Goal: Task Accomplishment & Management: Use online tool/utility

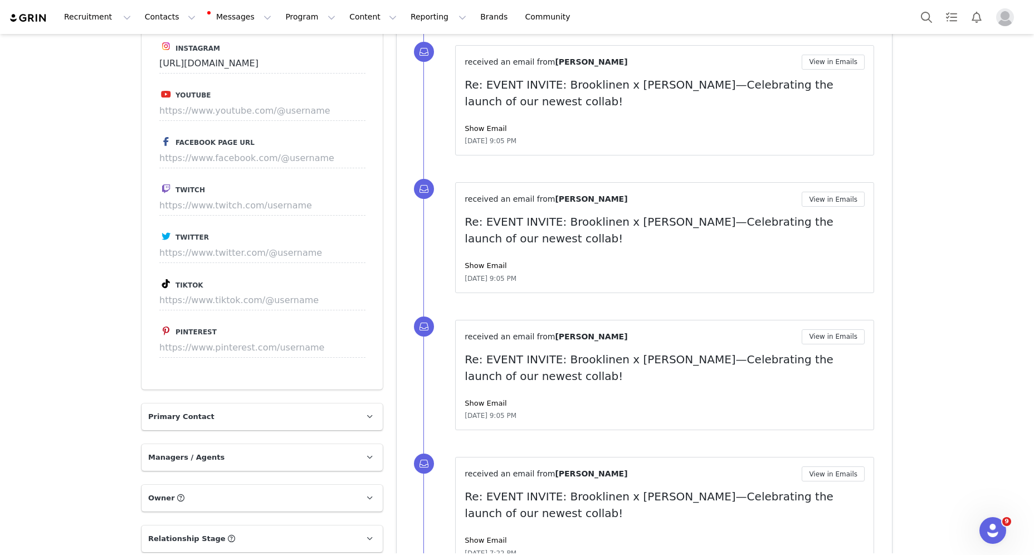
scroll to position [1438, 0]
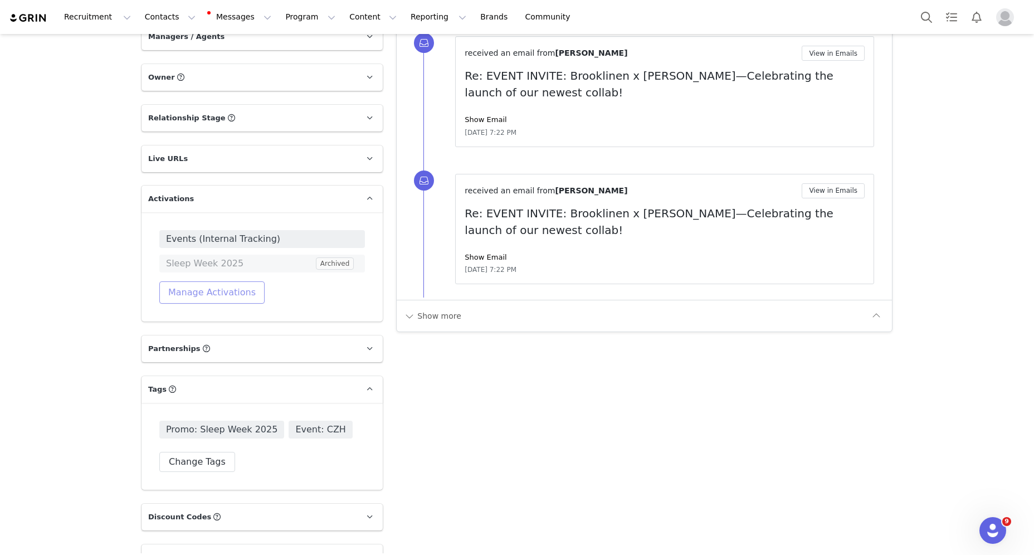
click at [215, 291] on button "Manage Activations" at bounding box center [211, 292] width 105 height 22
click at [206, 328] on div "Select Activation" at bounding box center [182, 335] width 109 height 17
click at [208, 339] on div "Select Activation" at bounding box center [182, 335] width 109 height 17
click at [211, 341] on div "Select Activation" at bounding box center [182, 335] width 109 height 17
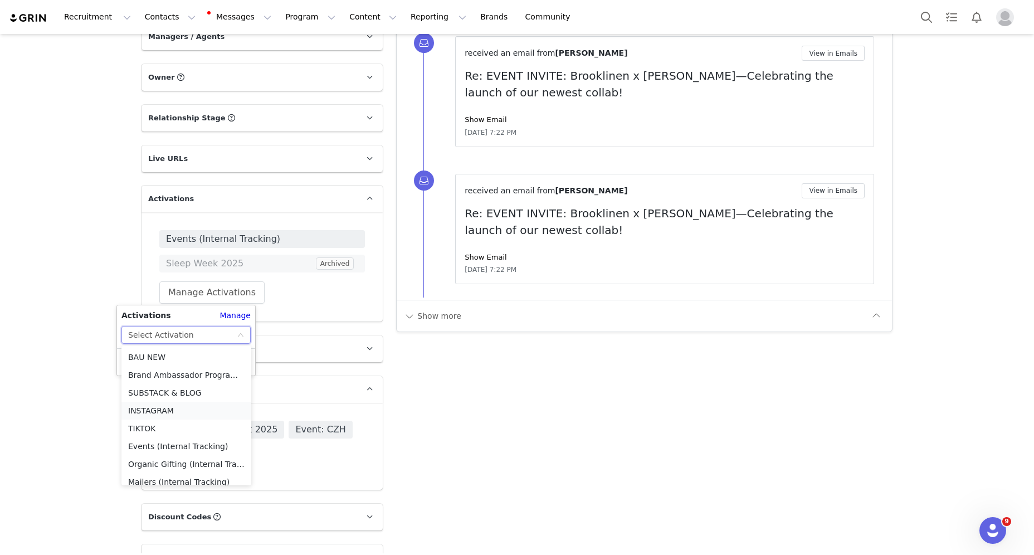
click at [176, 407] on li "INSTAGRAM" at bounding box center [186, 411] width 130 height 18
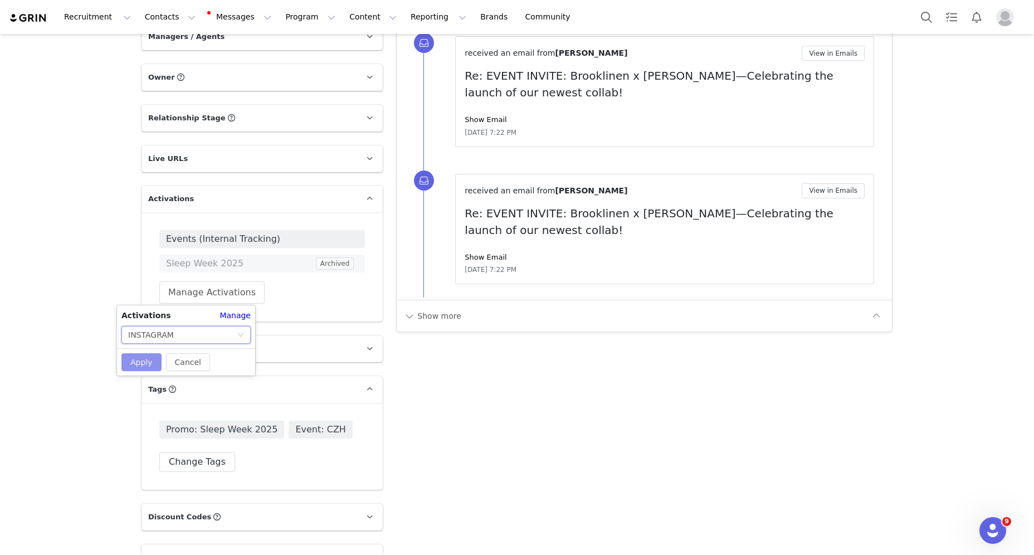
click at [139, 361] on button "Apply" at bounding box center [141, 362] width 40 height 18
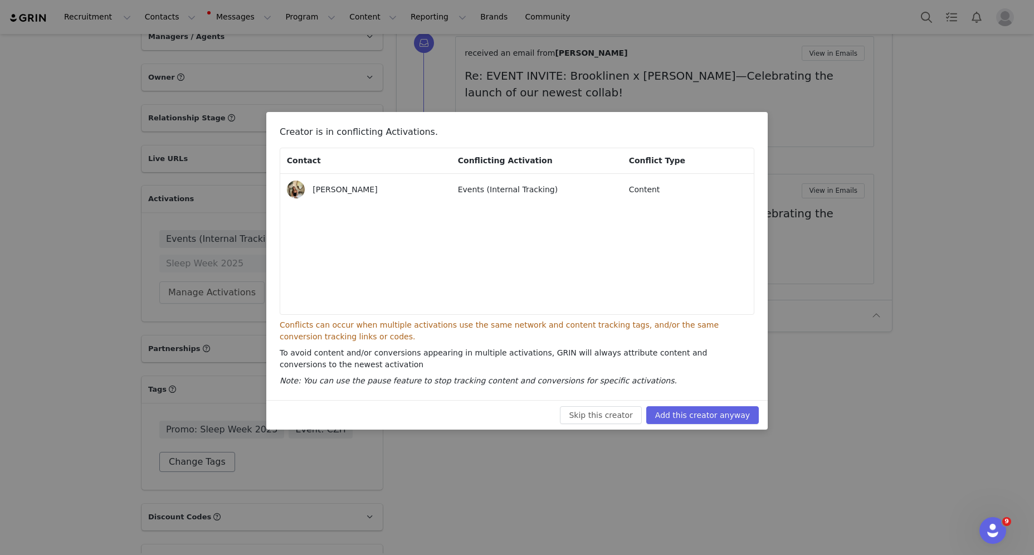
click at [191, 456] on div "Creator is in conflicting Activations. Contact Conflicting Activation Conflict …" at bounding box center [517, 277] width 1034 height 555
click at [659, 412] on button "Add this creator anyway" at bounding box center [702, 415] width 113 height 18
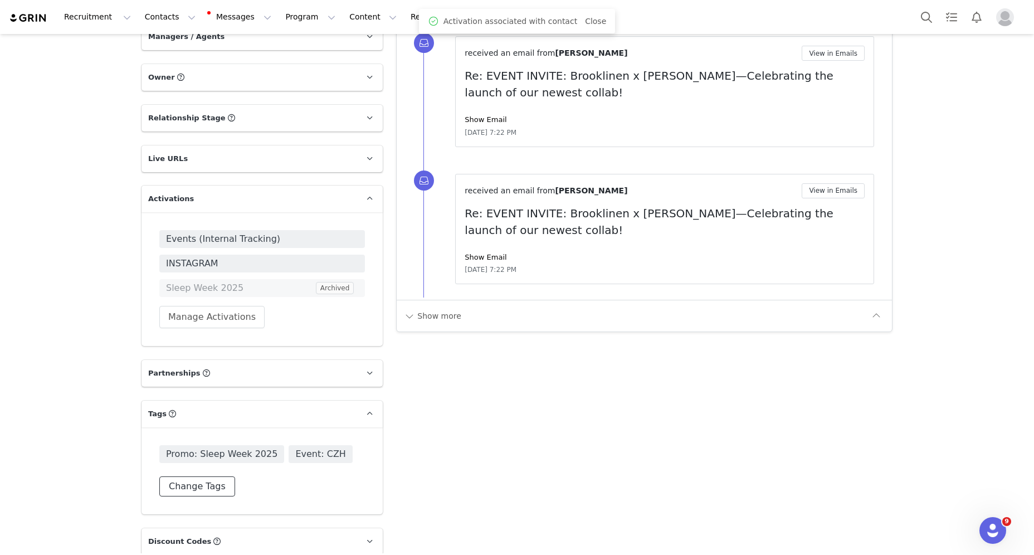
click at [194, 481] on button "Change Tags" at bounding box center [197, 486] width 76 height 20
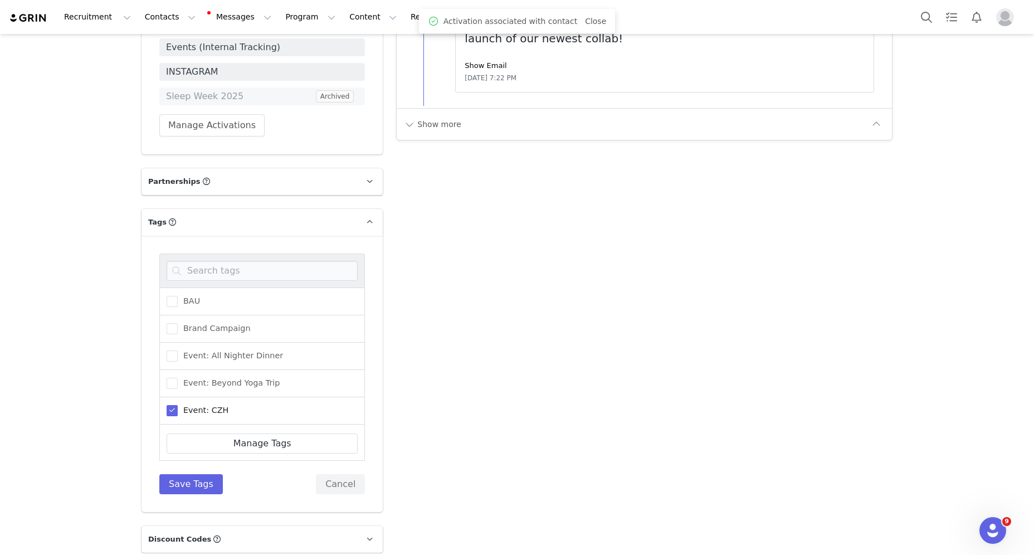
scroll to position [1650, 0]
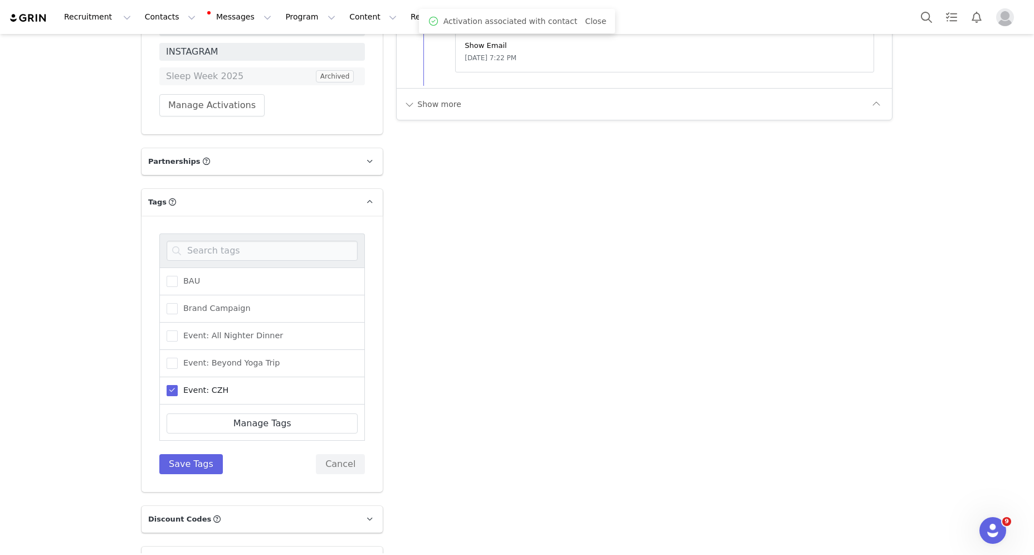
click at [215, 280] on div "BAU" at bounding box center [262, 282] width 206 height 28
click at [169, 279] on span at bounding box center [172, 281] width 11 height 11
click at [178, 276] on input "BAU" at bounding box center [178, 276] width 0 height 0
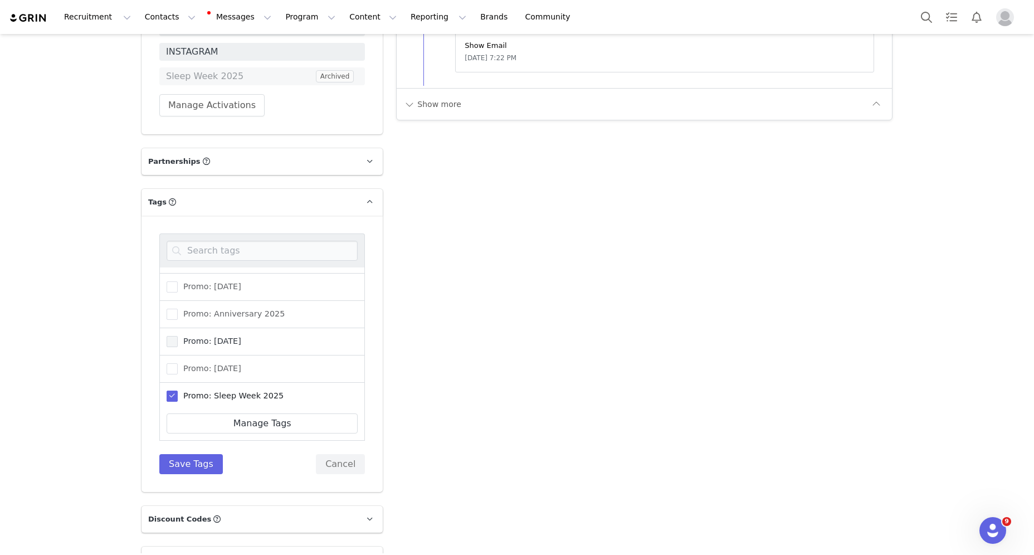
click at [171, 341] on span at bounding box center [172, 341] width 11 height 11
click at [178, 336] on input "Promo: [DATE]" at bounding box center [178, 336] width 0 height 0
click at [191, 456] on button "Save Tags" at bounding box center [191, 464] width 64 height 20
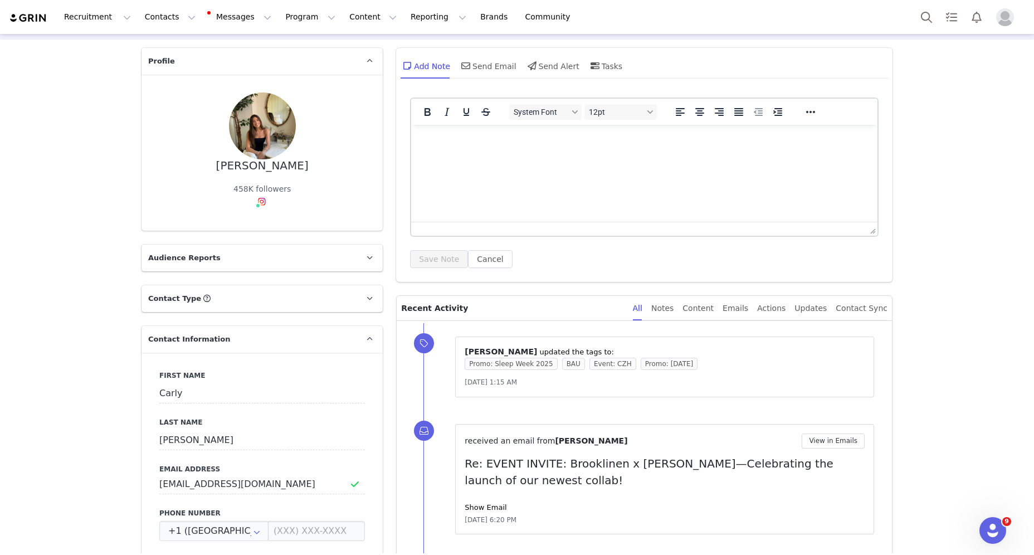
scroll to position [0, 0]
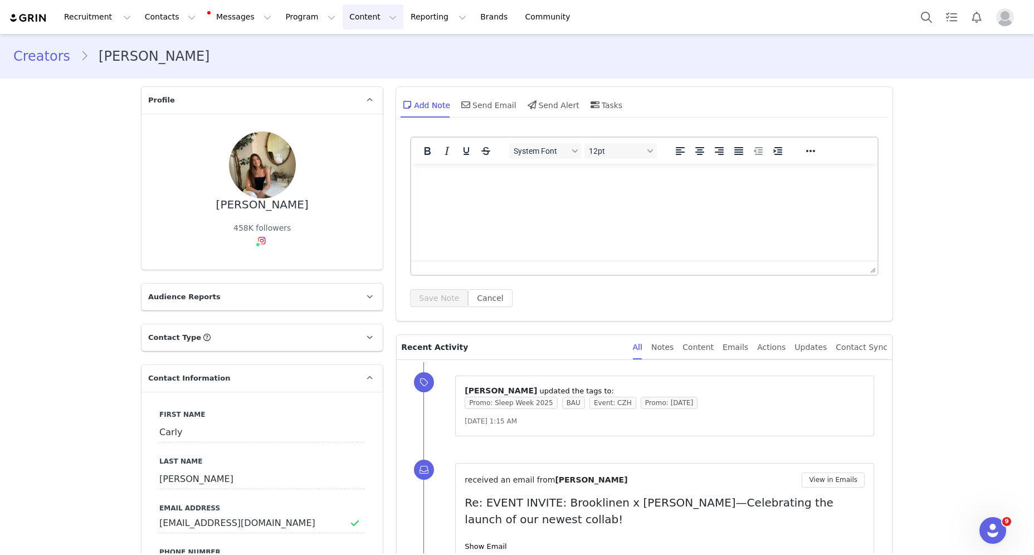
click at [356, 13] on button "Content Content" at bounding box center [373, 16] width 61 height 25
click at [308, 18] on button "Program Program" at bounding box center [311, 16] width 64 height 25
click at [307, 40] on link "Activations" at bounding box center [305, 49] width 88 height 21
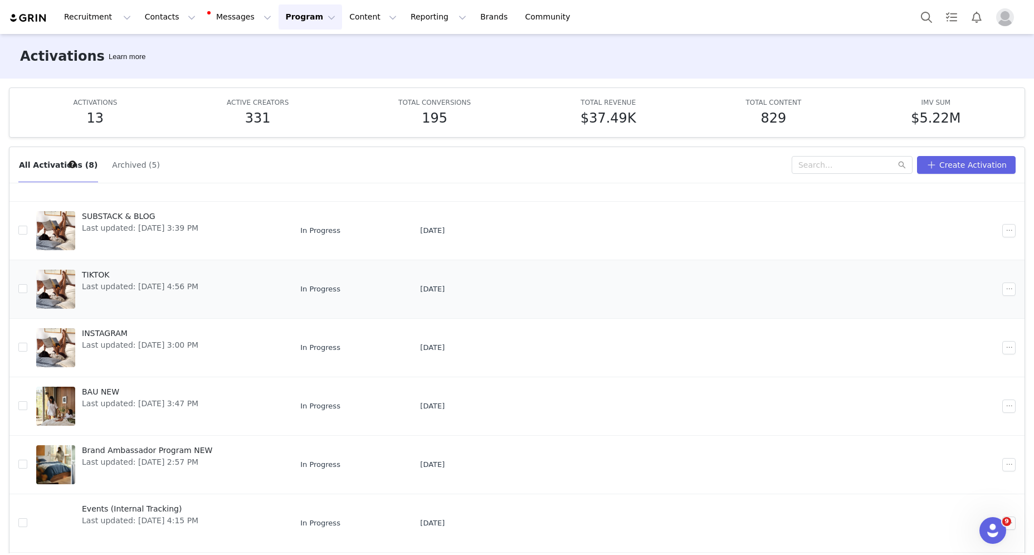
scroll to position [87, 0]
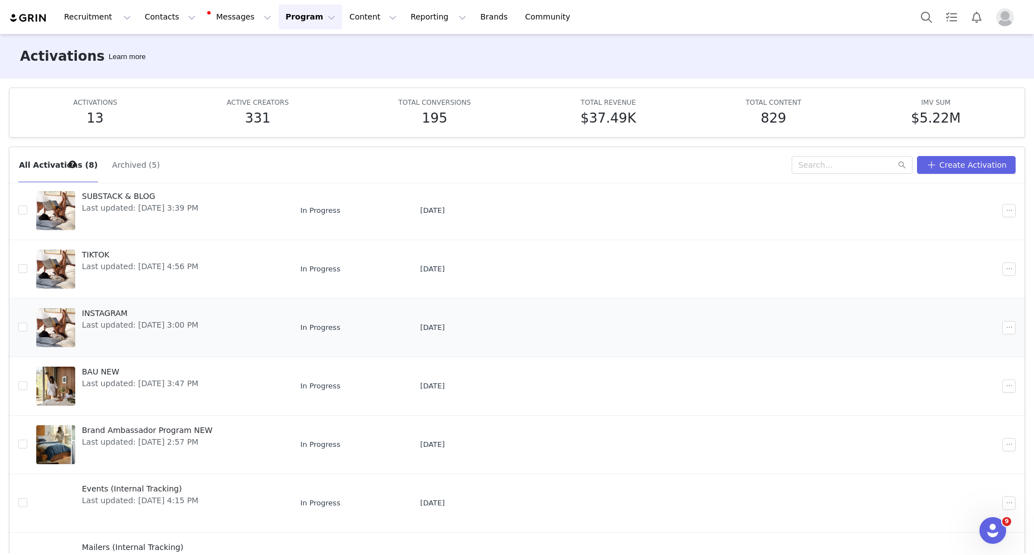
click at [235, 314] on link "INSTAGRAM Last updated: [DATE] 3:00 PM" at bounding box center [159, 327] width 246 height 45
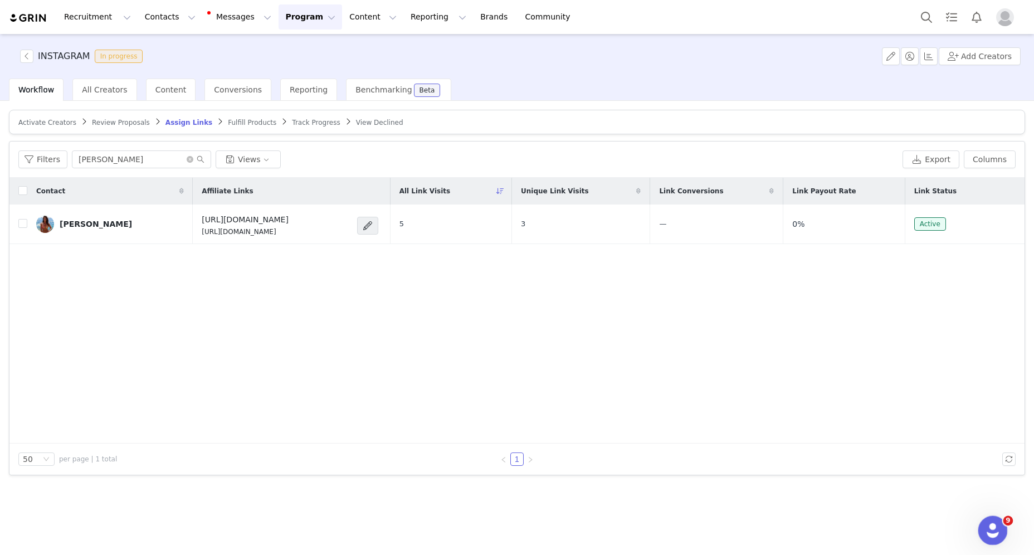
click at [752, 529] on div "Open Intercom Messenger" at bounding box center [991, 528] width 37 height 37
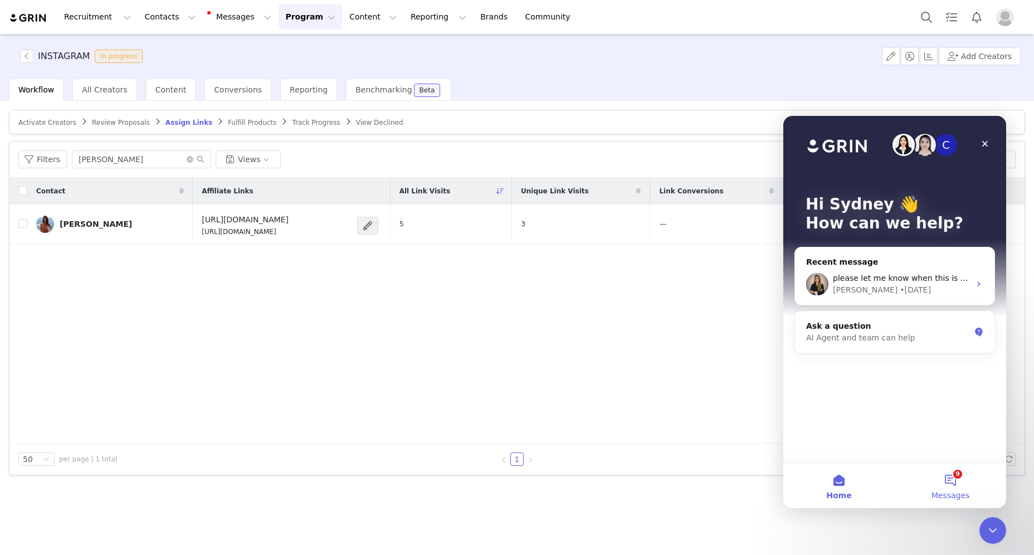
click at [752, 485] on button "9 Messages" at bounding box center [950, 486] width 111 height 45
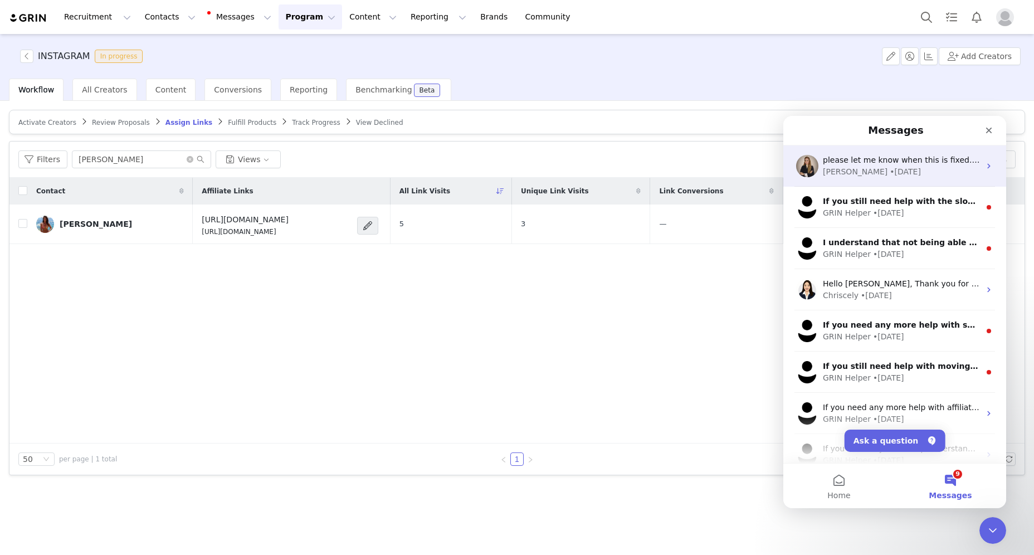
click at [752, 179] on div "please let me know when this is fixed. to correct you, the conversions belong t…" at bounding box center [895, 165] width 223 height 41
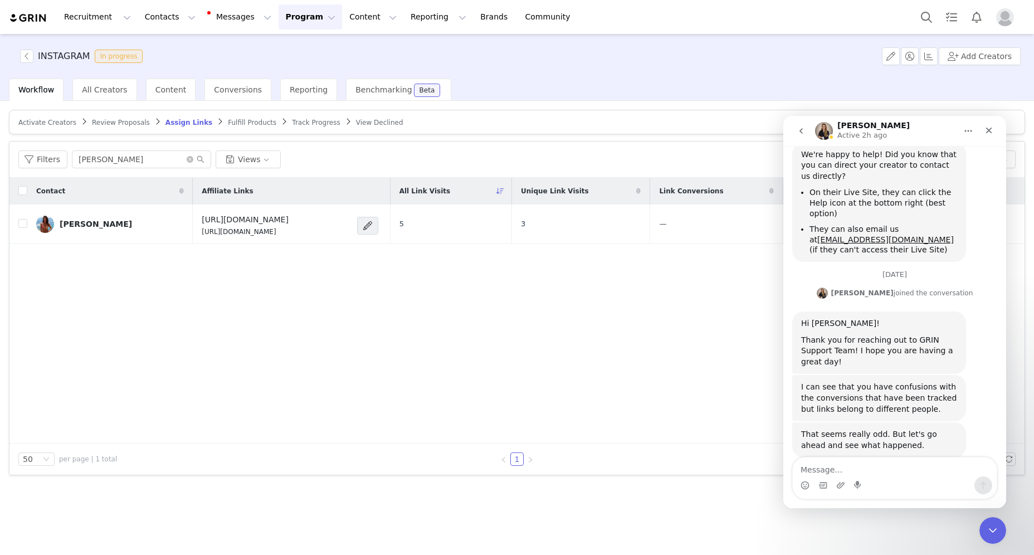
scroll to position [1034, 0]
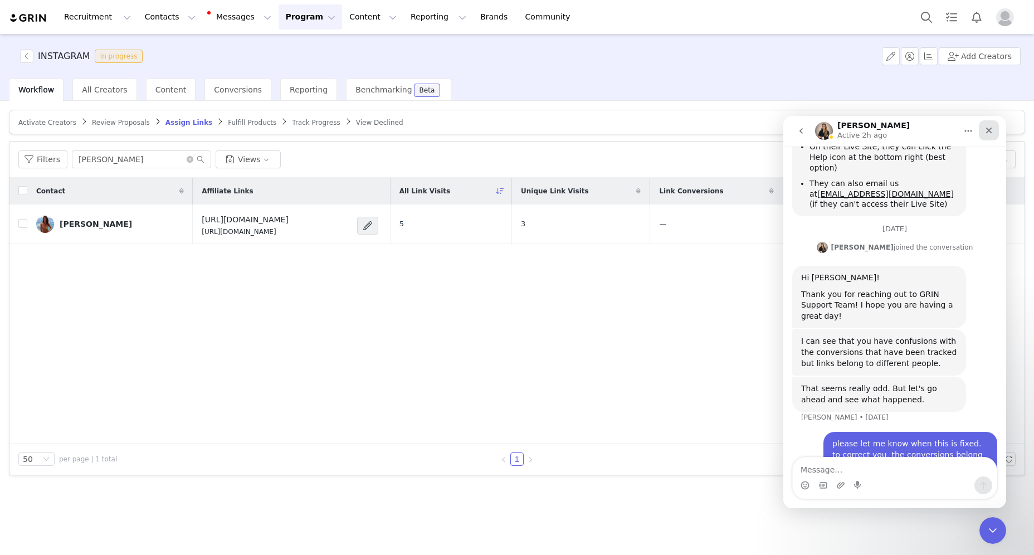
click at [752, 132] on div "Close" at bounding box center [989, 130] width 20 height 20
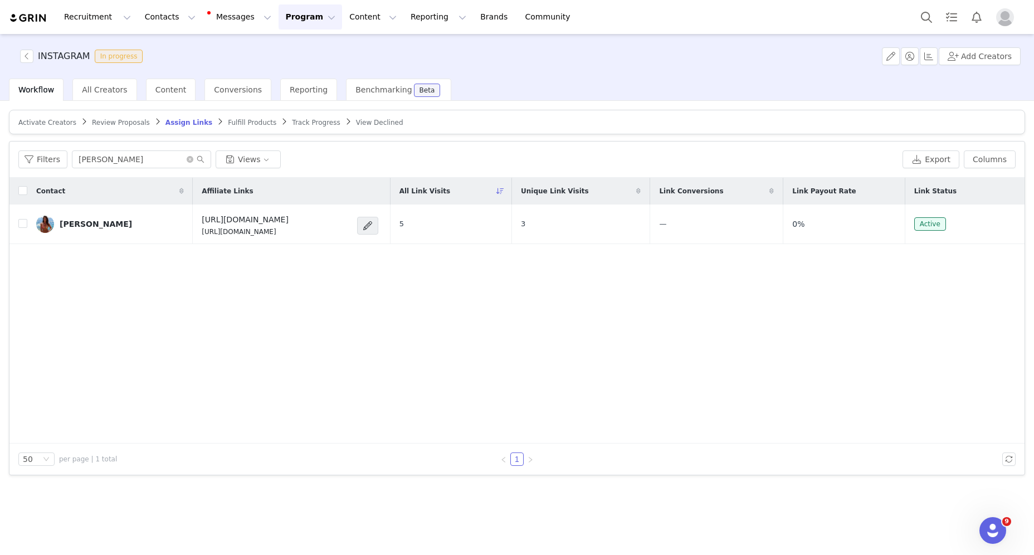
click at [42, 126] on div "Activate Creators" at bounding box center [47, 122] width 58 height 9
click at [47, 124] on span "Activate Creators" at bounding box center [47, 123] width 58 height 8
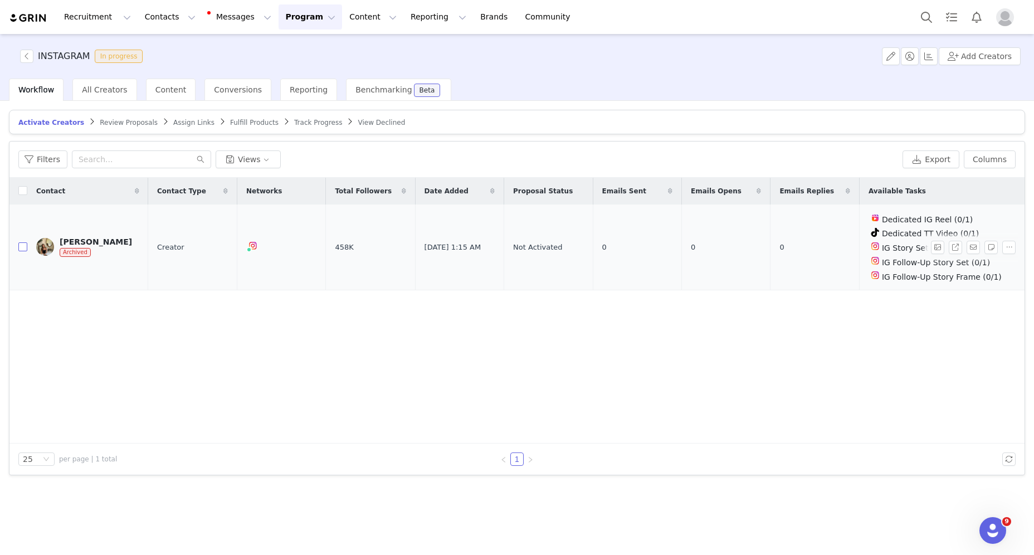
click at [19, 244] on input "checkbox" at bounding box center [22, 246] width 9 height 9
checkbox input "true"
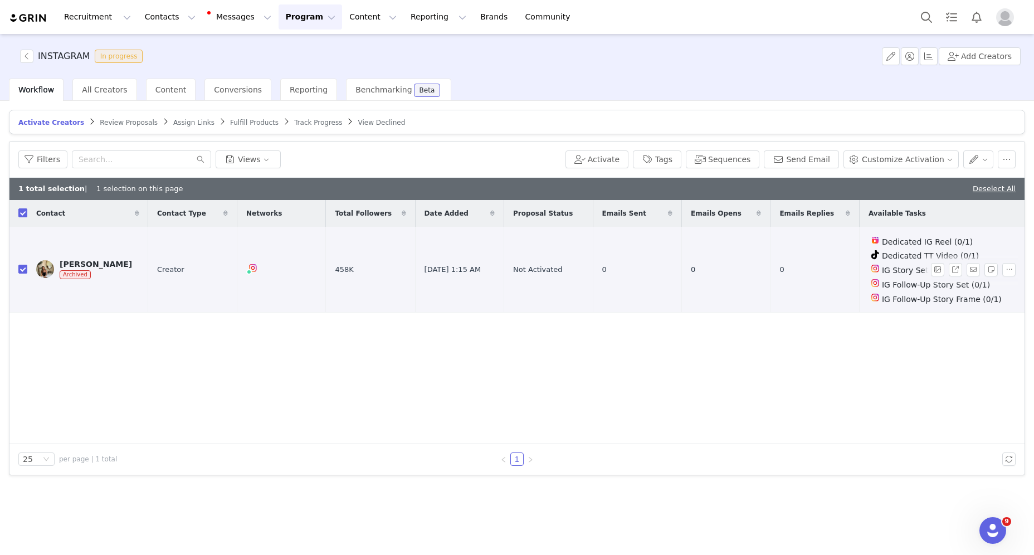
click at [82, 257] on td "[PERSON_NAME] Archived" at bounding box center [87, 270] width 121 height 86
click at [64, 260] on div "[PERSON_NAME]" at bounding box center [96, 264] width 72 height 9
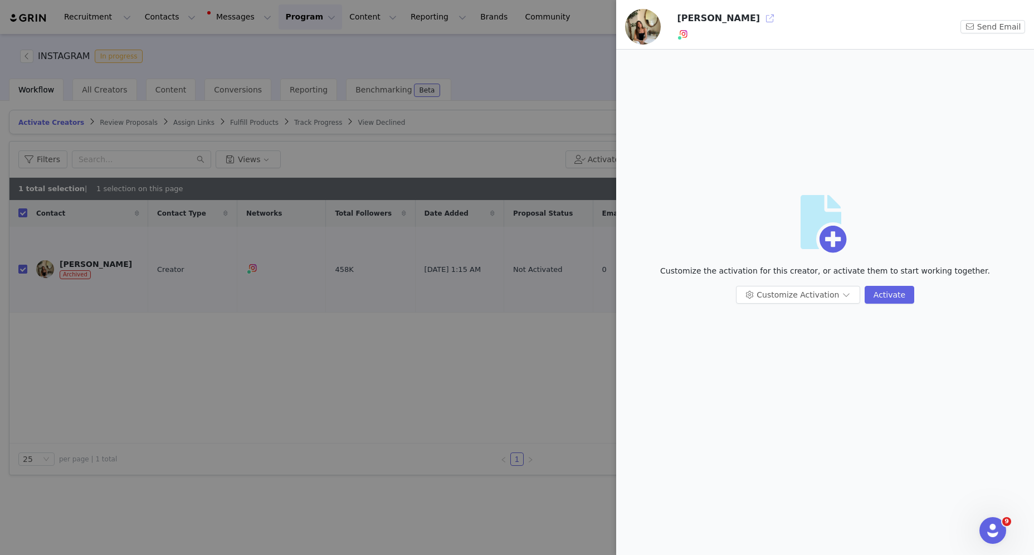
click at [752, 22] on button "button" at bounding box center [770, 18] width 18 height 18
click at [530, 99] on div at bounding box center [517, 277] width 1034 height 555
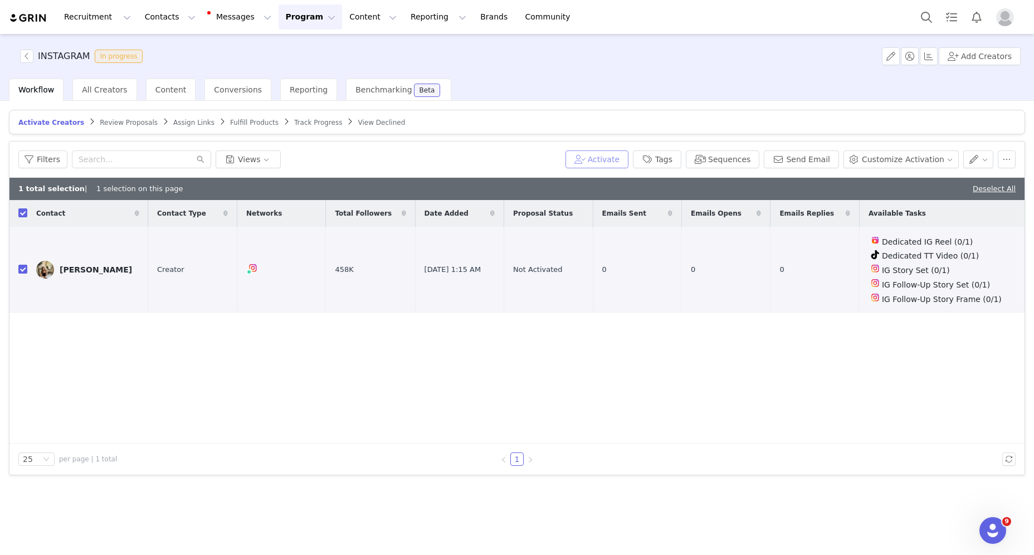
click at [606, 156] on button "Activate" at bounding box center [597, 159] width 63 height 18
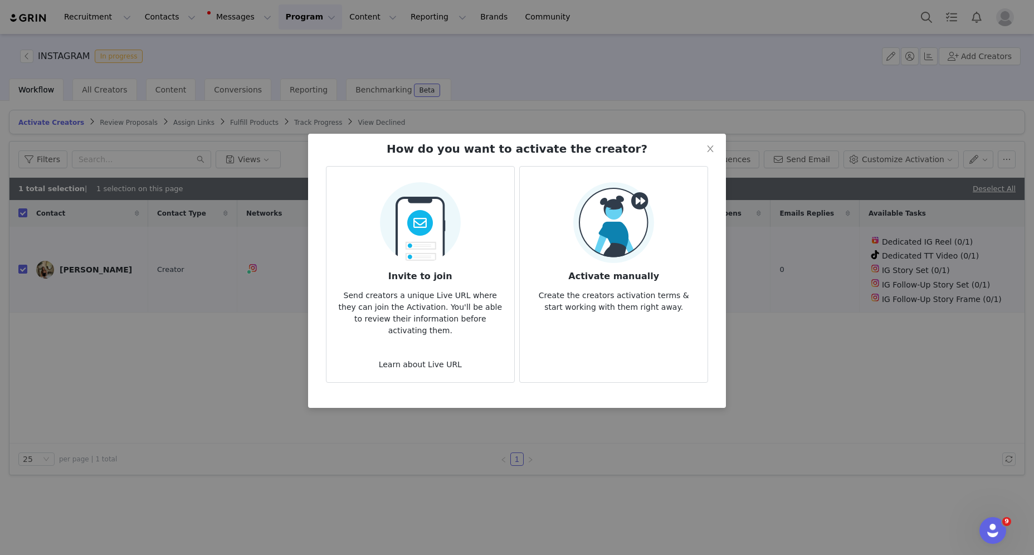
click at [600, 242] on img at bounding box center [613, 222] width 81 height 81
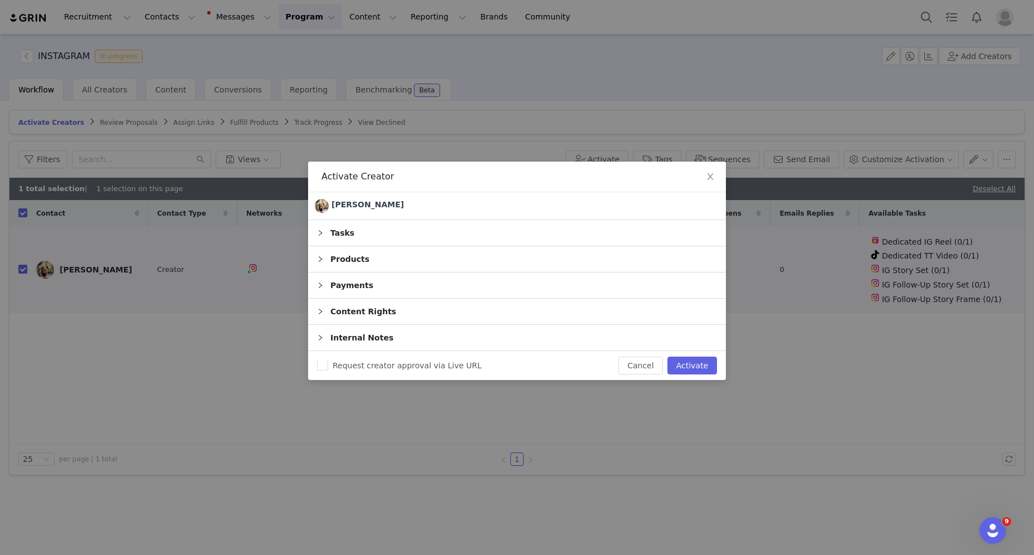
click at [547, 234] on div "Tasks" at bounding box center [517, 233] width 418 height 26
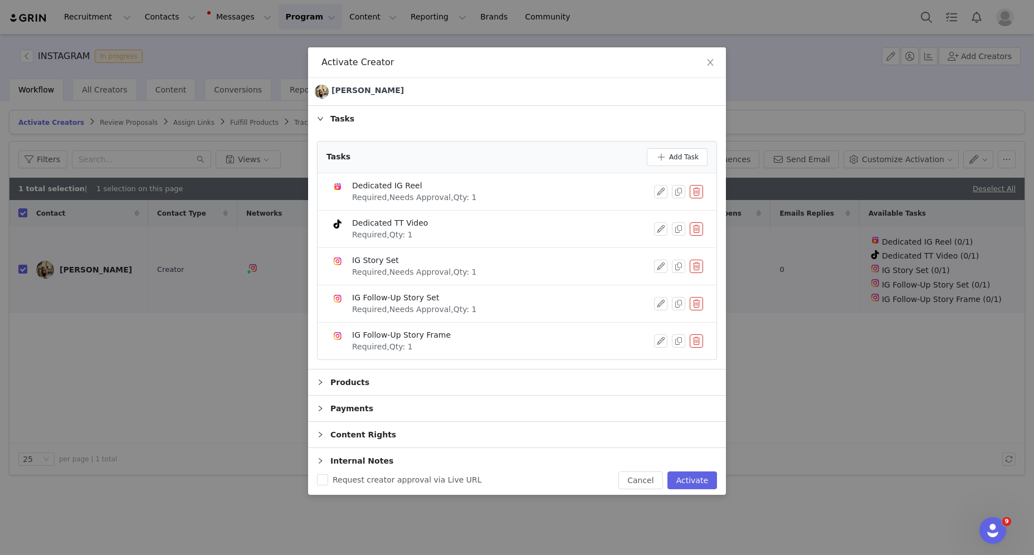
click at [697, 232] on button "button" at bounding box center [696, 228] width 13 height 13
click at [677, 249] on button "Delete" at bounding box center [656, 248] width 43 height 18
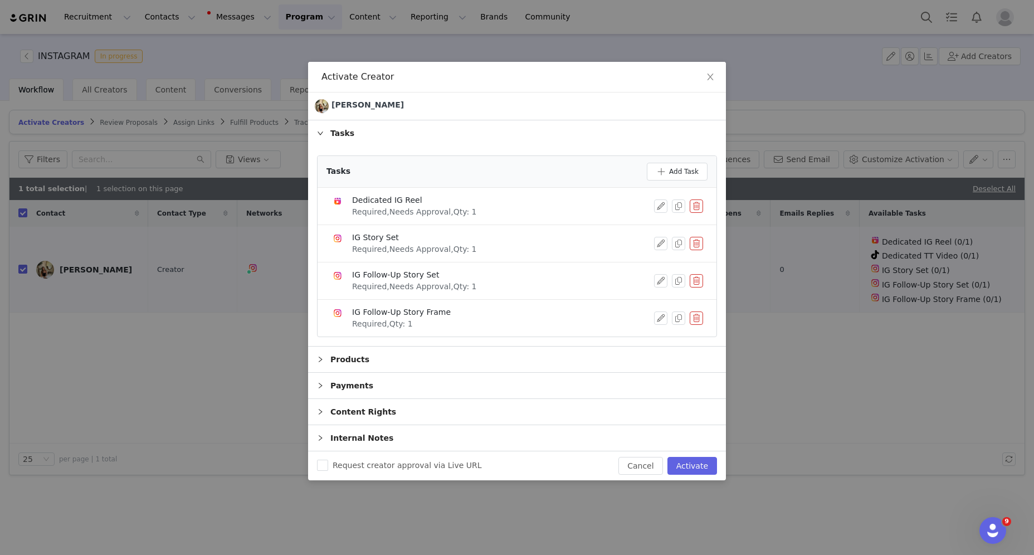
click at [697, 249] on button "button" at bounding box center [696, 243] width 13 height 13
click at [649, 266] on button "Delete" at bounding box center [656, 262] width 43 height 18
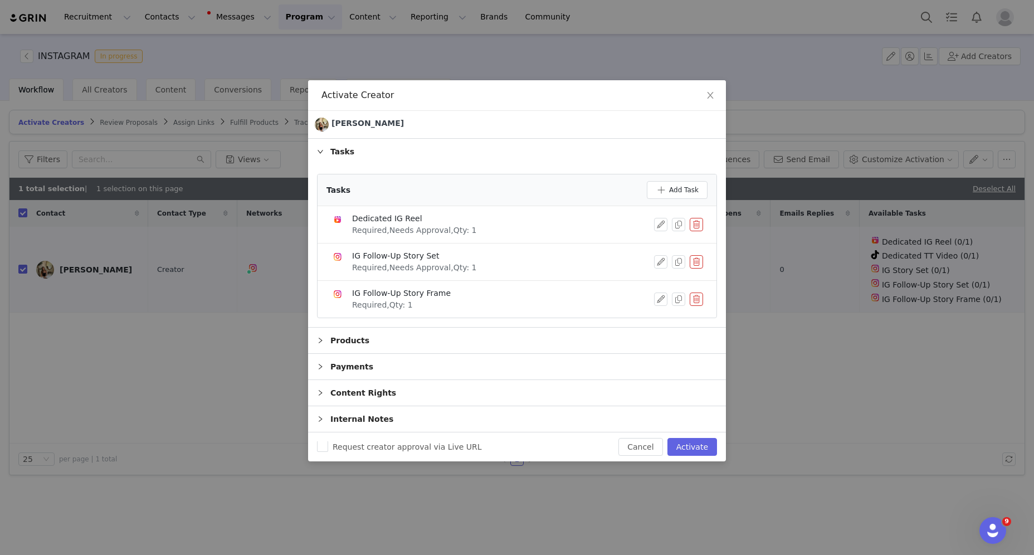
click at [701, 297] on button "button" at bounding box center [696, 299] width 13 height 13
click at [650, 309] on button "Delete" at bounding box center [656, 309] width 43 height 18
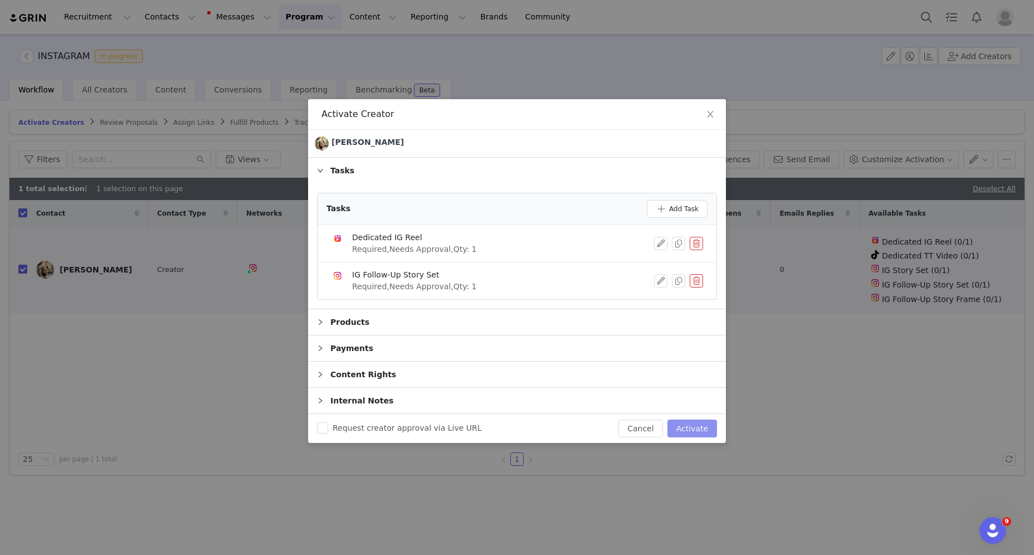
click at [688, 421] on button "Activate" at bounding box center [693, 429] width 50 height 18
checkbox input "false"
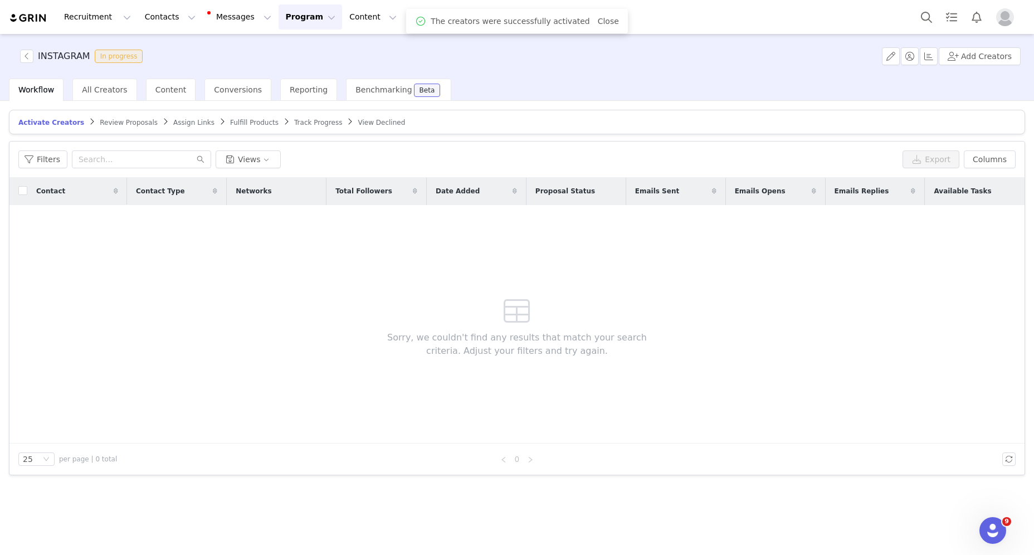
click at [193, 121] on span "Assign Links" at bounding box center [193, 123] width 41 height 8
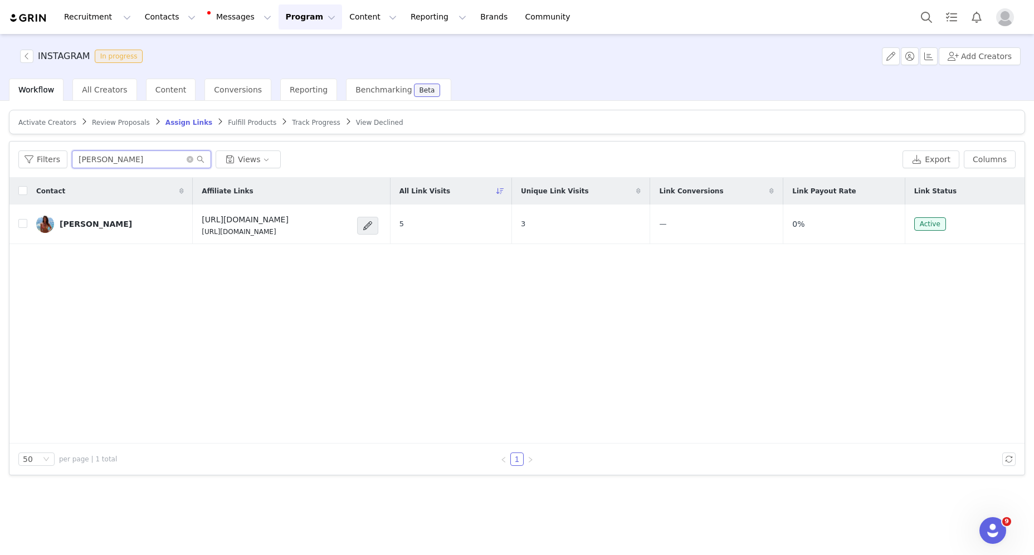
click at [108, 162] on input "[PERSON_NAME]" at bounding box center [141, 159] width 139 height 18
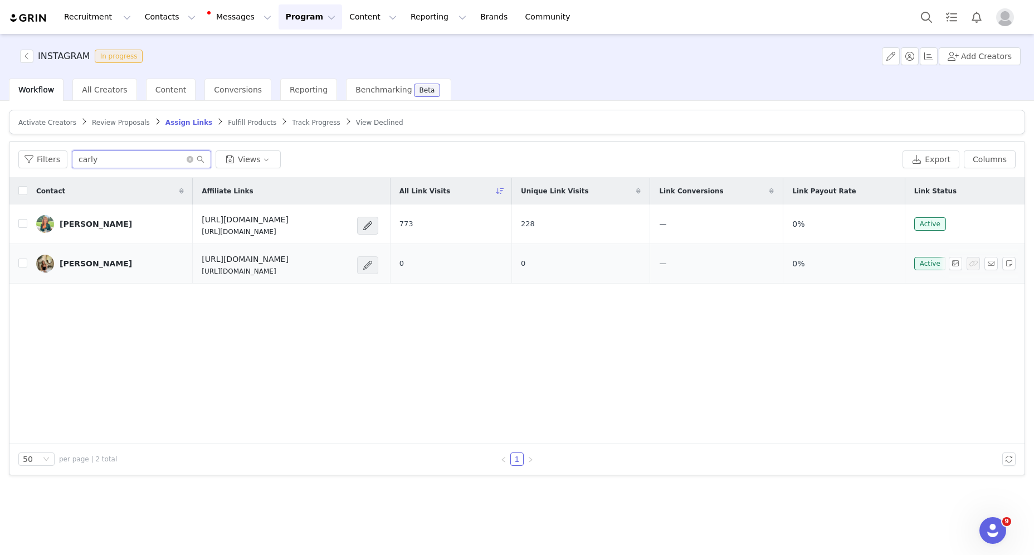
type input "carly"
click at [373, 264] on span at bounding box center [367, 265] width 11 height 13
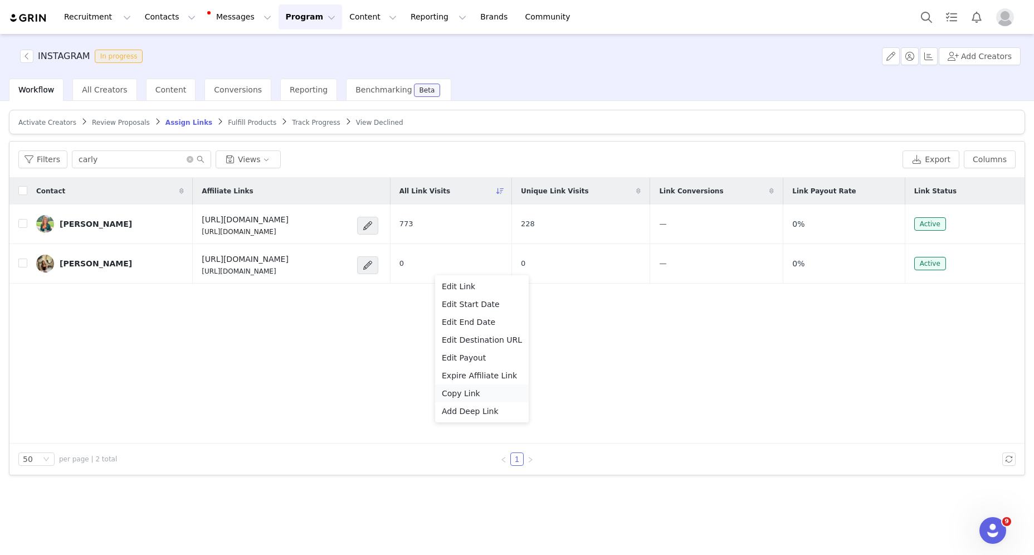
click at [482, 393] on div "Copy Link" at bounding box center [482, 393] width 80 height 12
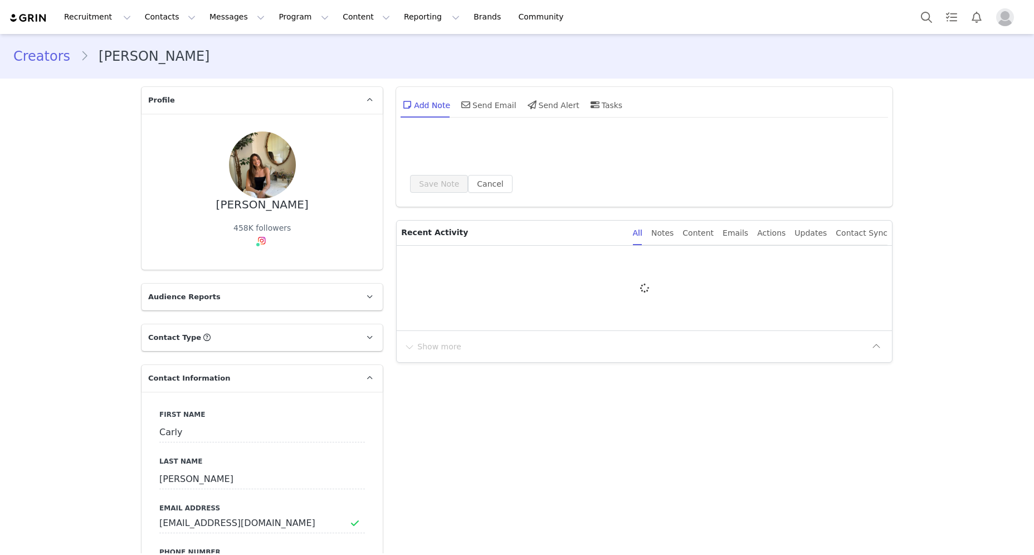
type input "+1 ([GEOGRAPHIC_DATA])"
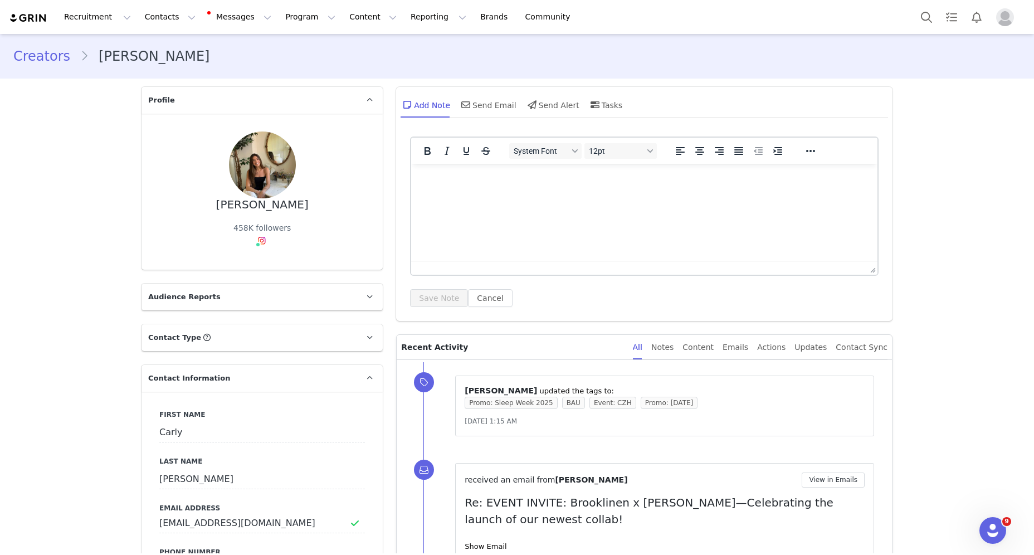
scroll to position [5, 0]
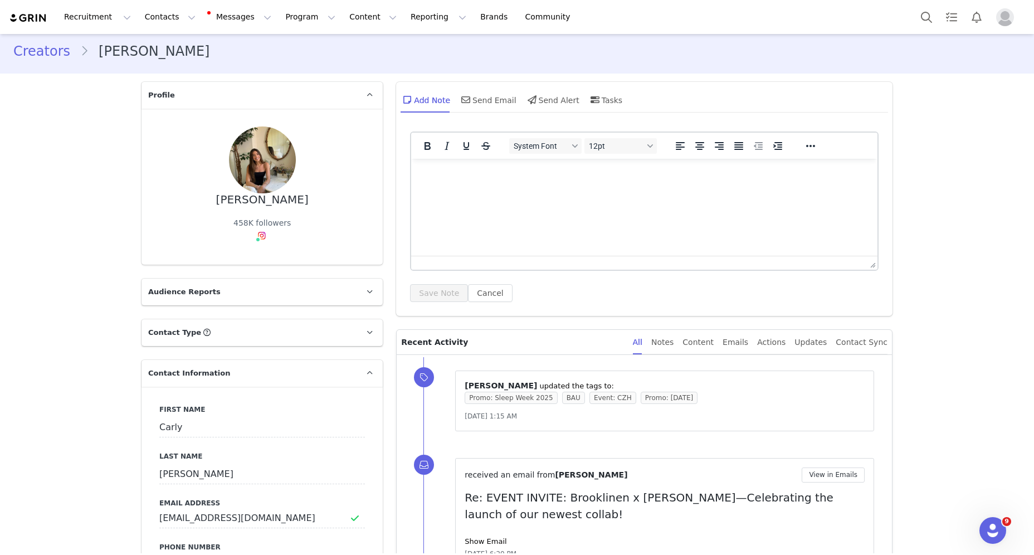
click at [254, 324] on p "Contact Type Contact type can be Creator, Prospect, Application, or Manager." at bounding box center [249, 332] width 215 height 27
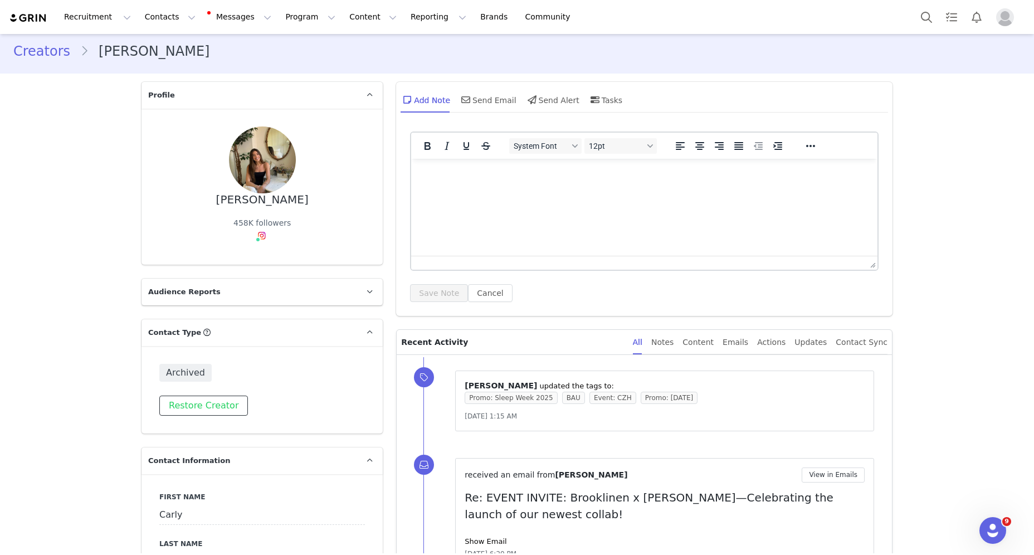
click at [198, 398] on button "Restore Creator" at bounding box center [203, 406] width 89 height 20
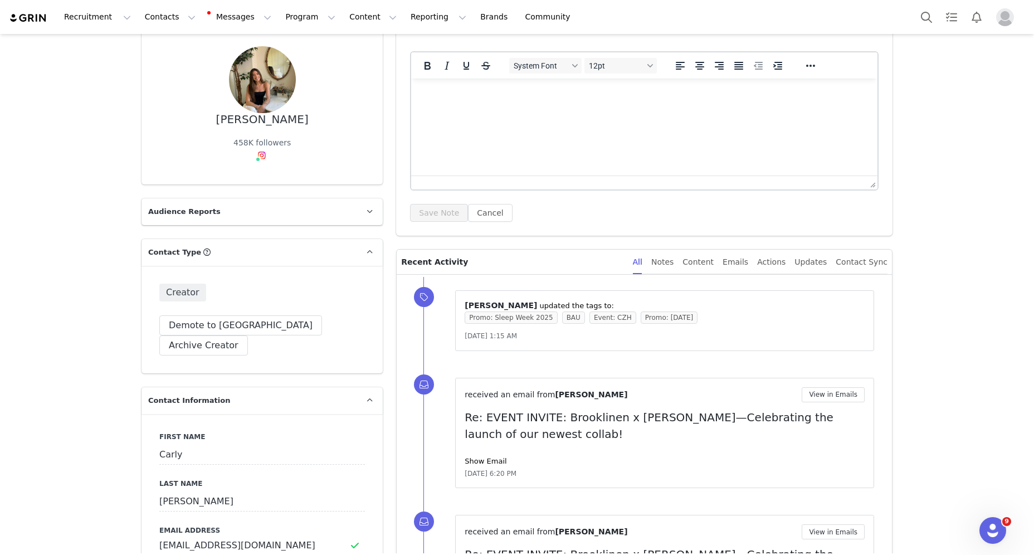
scroll to position [0, 0]
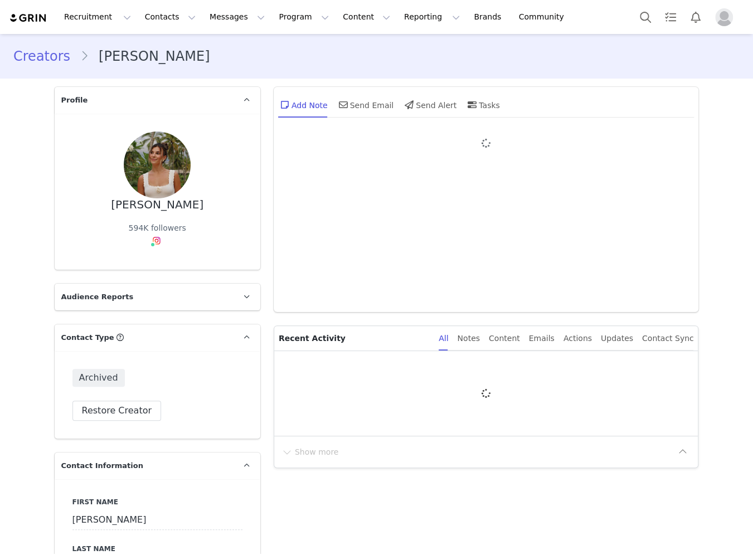
type input "+1 ([GEOGRAPHIC_DATA])"
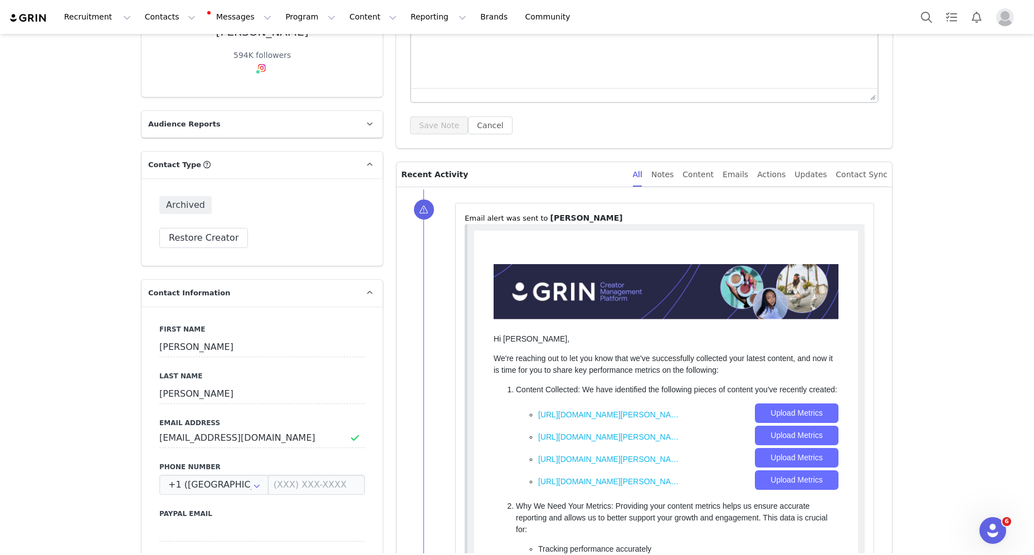
scroll to position [178, 0]
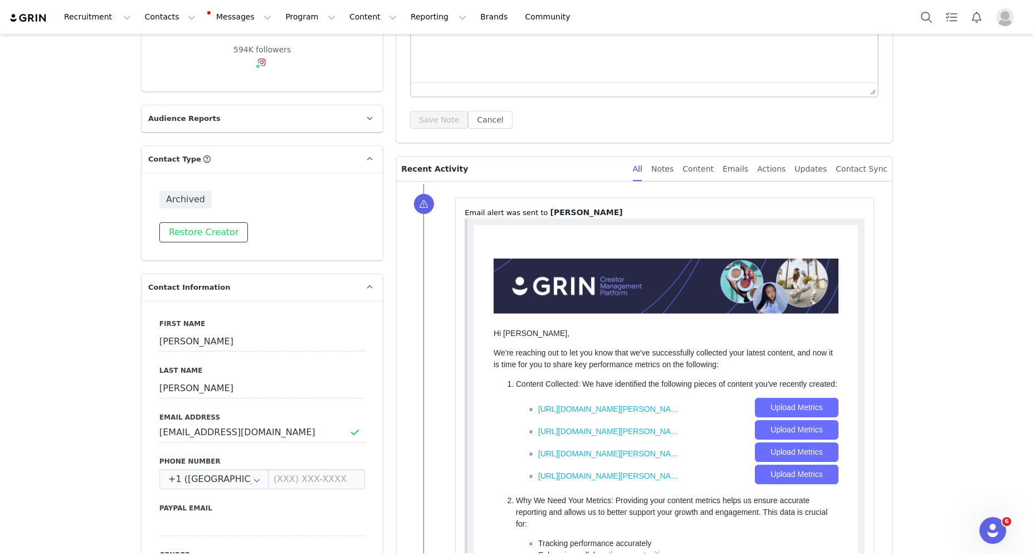
click at [181, 222] on button "Restore Creator" at bounding box center [203, 232] width 89 height 20
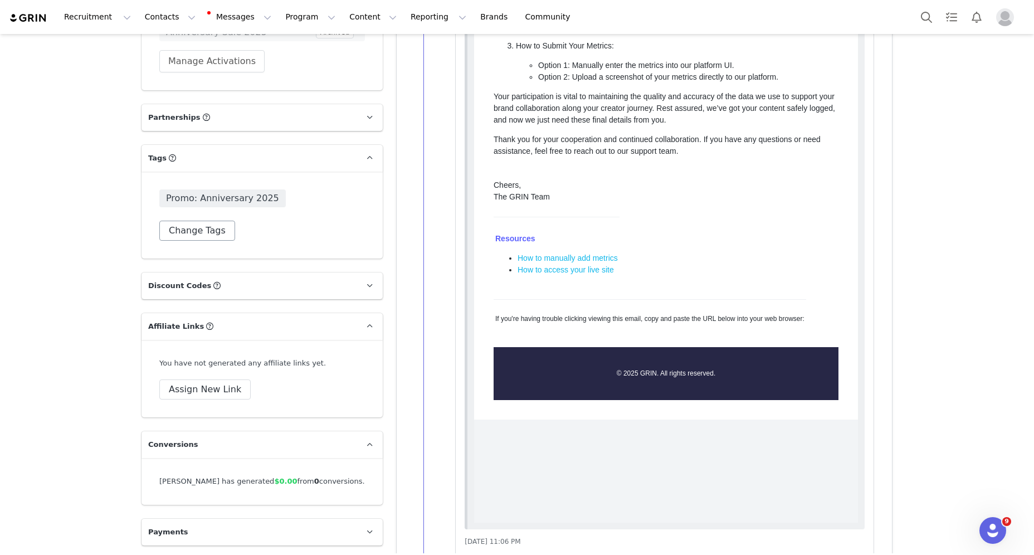
scroll to position [1688, 0]
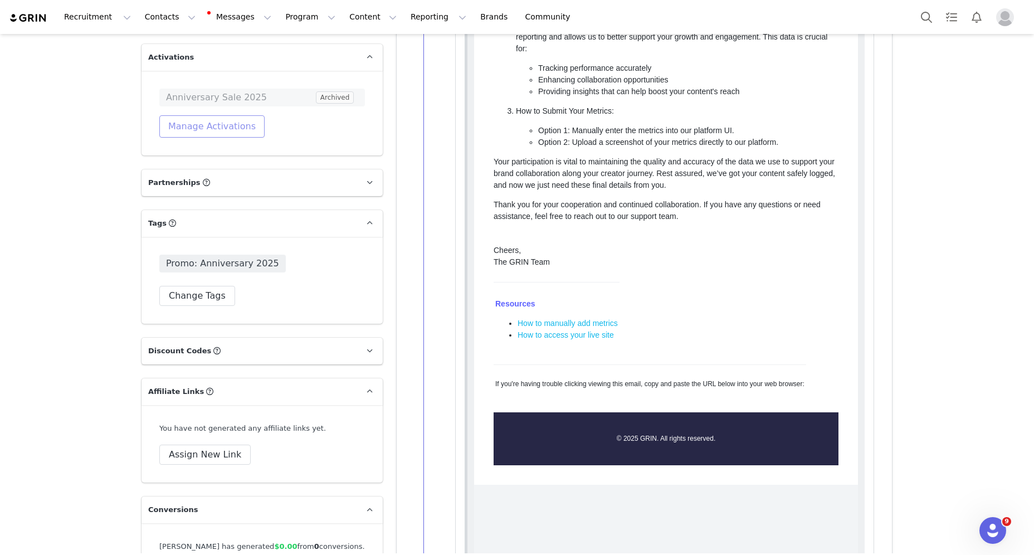
click at [225, 115] on button "Manage Activations" at bounding box center [211, 126] width 105 height 22
click at [198, 149] on div "Select Activation" at bounding box center [182, 149] width 109 height 17
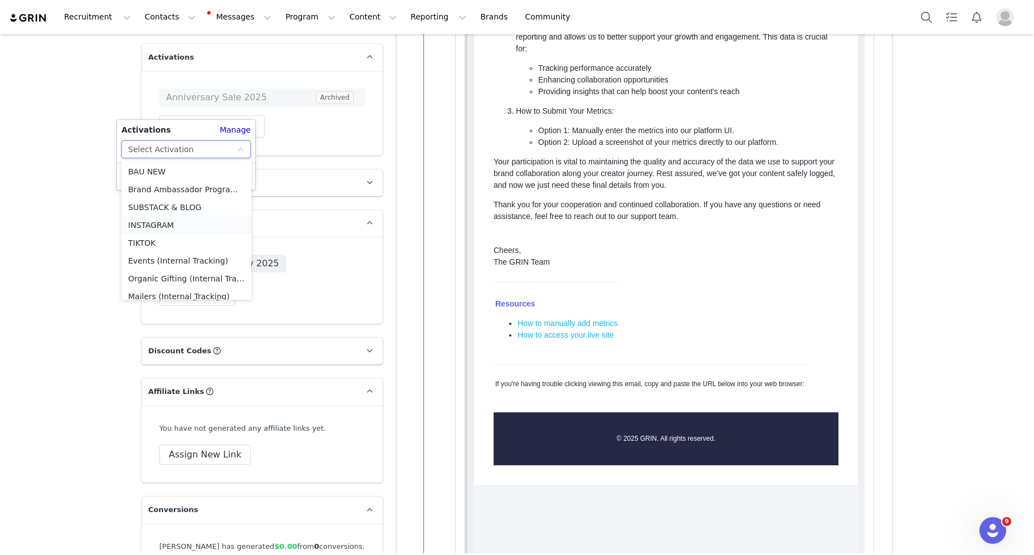
click at [187, 227] on li "INSTAGRAM" at bounding box center [186, 225] width 130 height 18
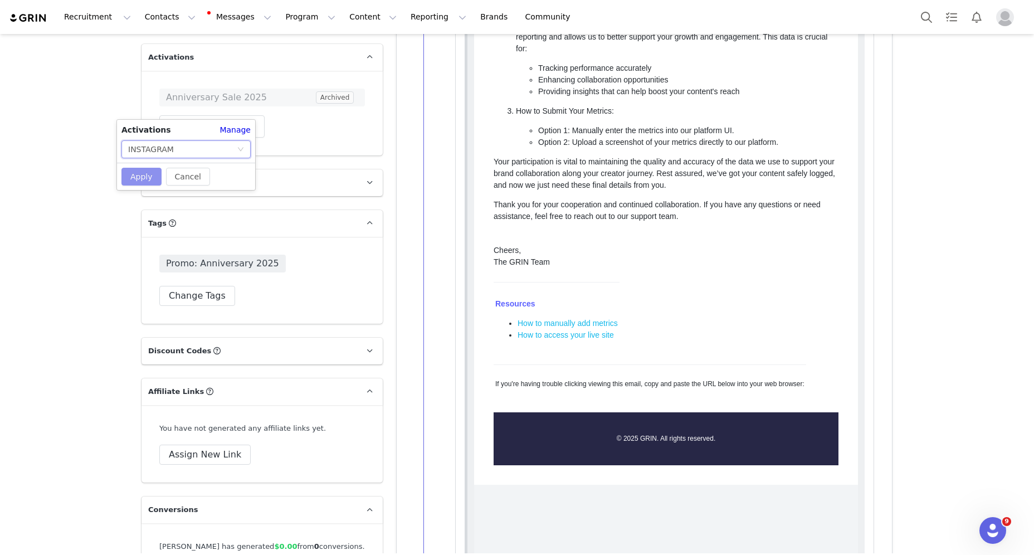
click at [143, 171] on button "Apply" at bounding box center [141, 177] width 40 height 18
click at [189, 286] on button "Change Tags" at bounding box center [197, 296] width 76 height 20
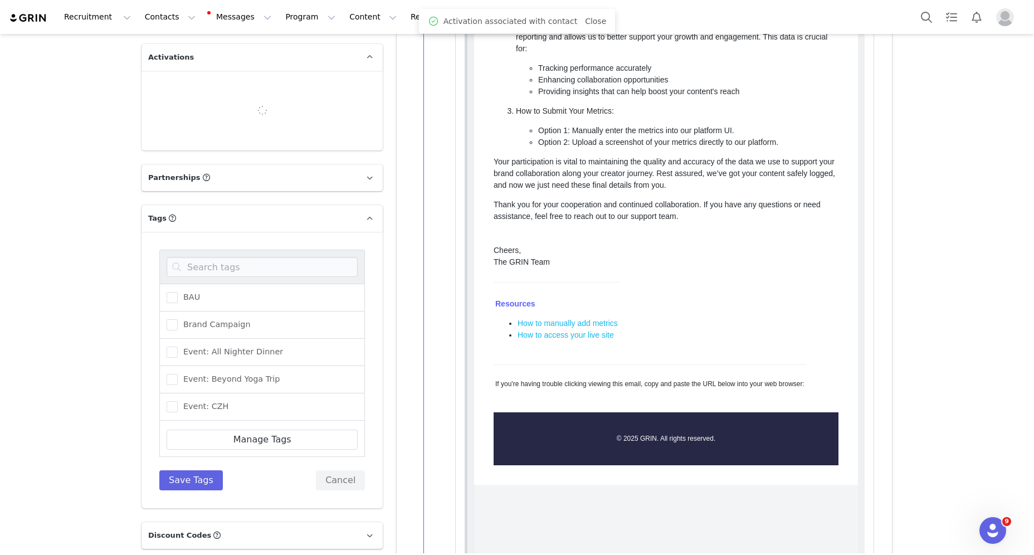
click at [204, 284] on div "BAU" at bounding box center [262, 298] width 206 height 28
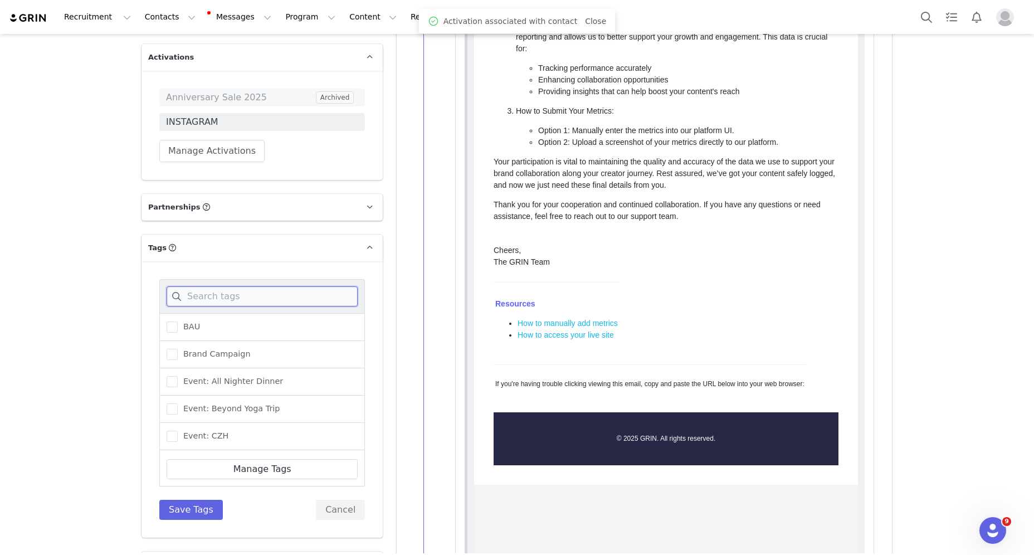
click at [184, 286] on input at bounding box center [262, 296] width 191 height 20
click at [181, 322] on span "BAU" at bounding box center [189, 327] width 22 height 11
click at [178, 322] on input "BAU" at bounding box center [178, 322] width 0 height 0
click at [216, 382] on span "Promo: [DATE]" at bounding box center [210, 387] width 64 height 11
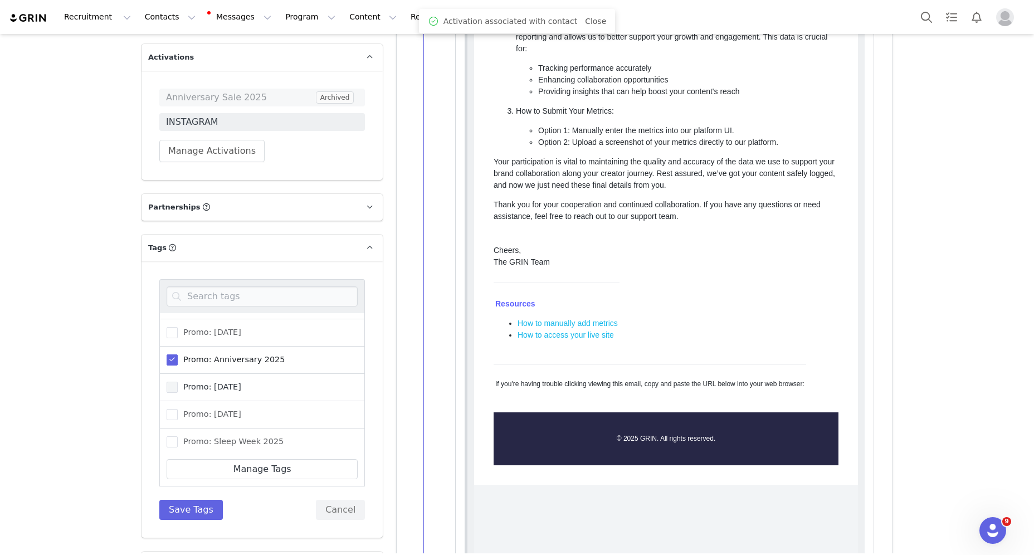
click at [178, 382] on input "Promo: [DATE]" at bounding box center [178, 382] width 0 height 0
click at [193, 500] on button "Save Tags" at bounding box center [191, 510] width 64 height 20
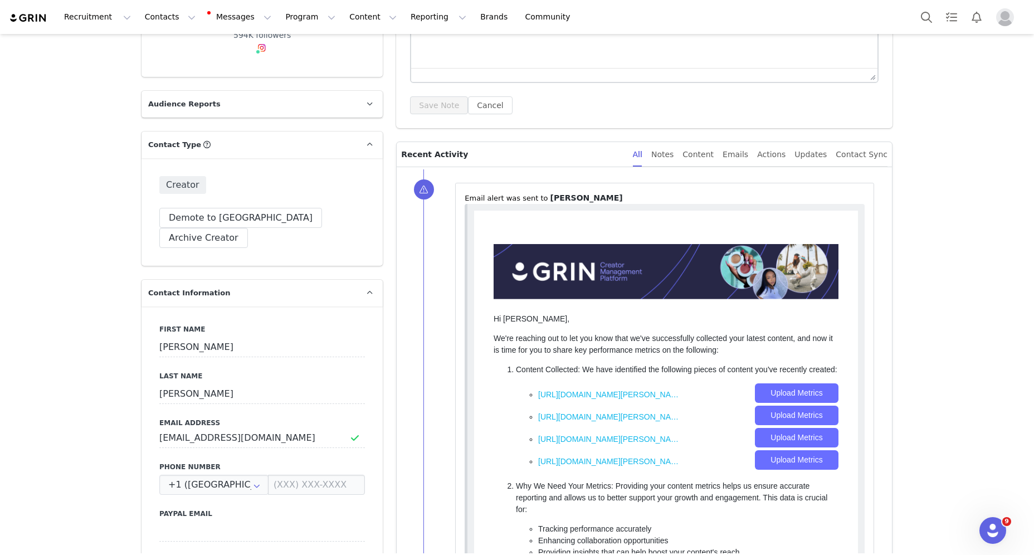
scroll to position [21, 0]
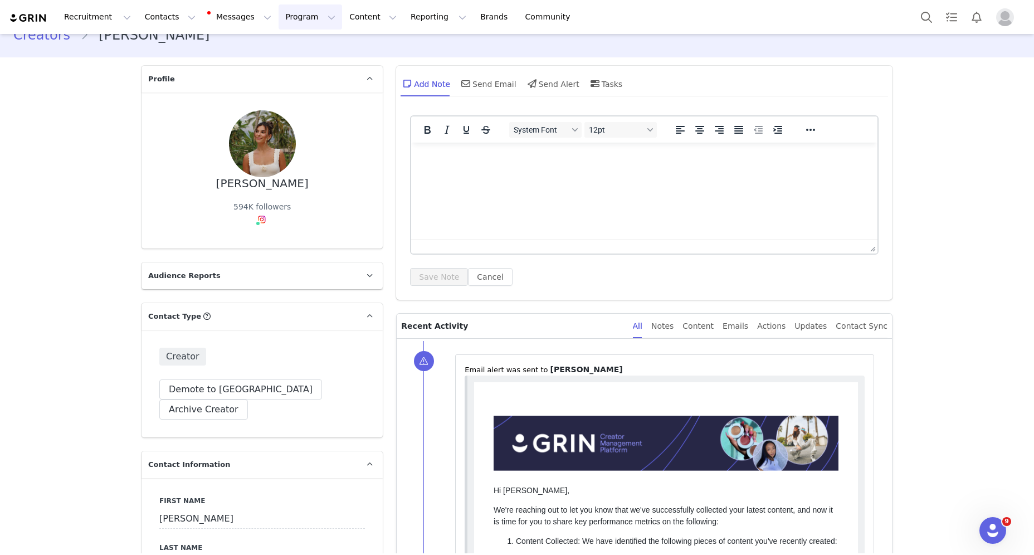
click at [295, 13] on button "Program Program" at bounding box center [311, 16] width 64 height 25
click at [298, 52] on p "Activations" at bounding box center [291, 49] width 43 height 12
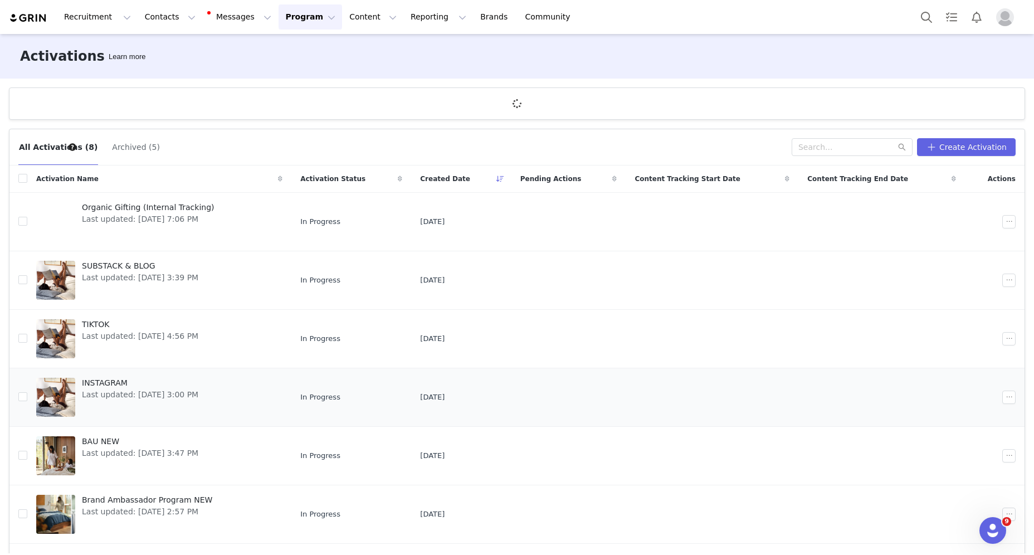
click at [198, 389] on span "Last updated: [DATE] 3:00 PM" at bounding box center [140, 395] width 116 height 12
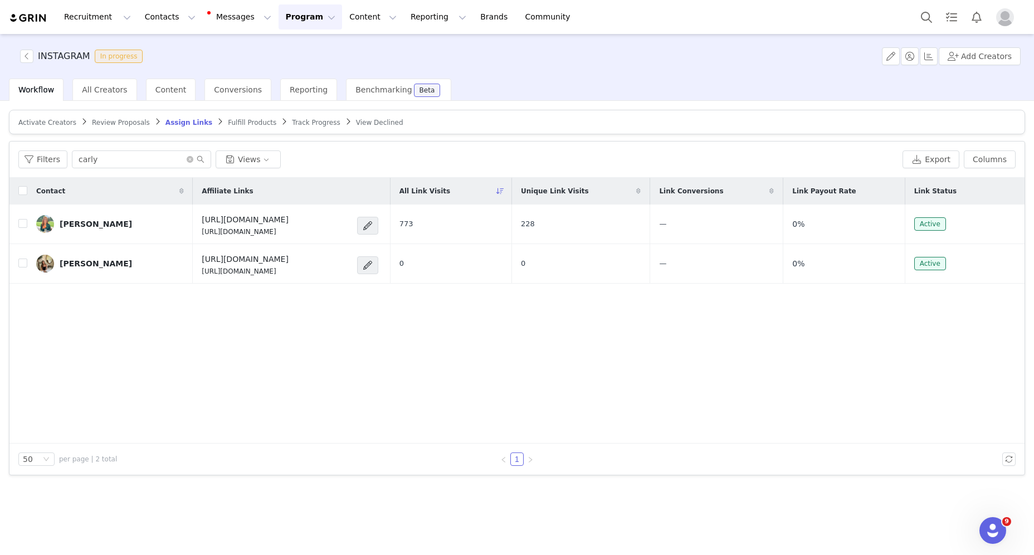
click at [35, 116] on article "Activate Creators Review Proposals Assign Links Fulfill Products Track Progress…" at bounding box center [517, 122] width 1017 height 25
click at [37, 122] on span "Activate Creators" at bounding box center [47, 123] width 58 height 8
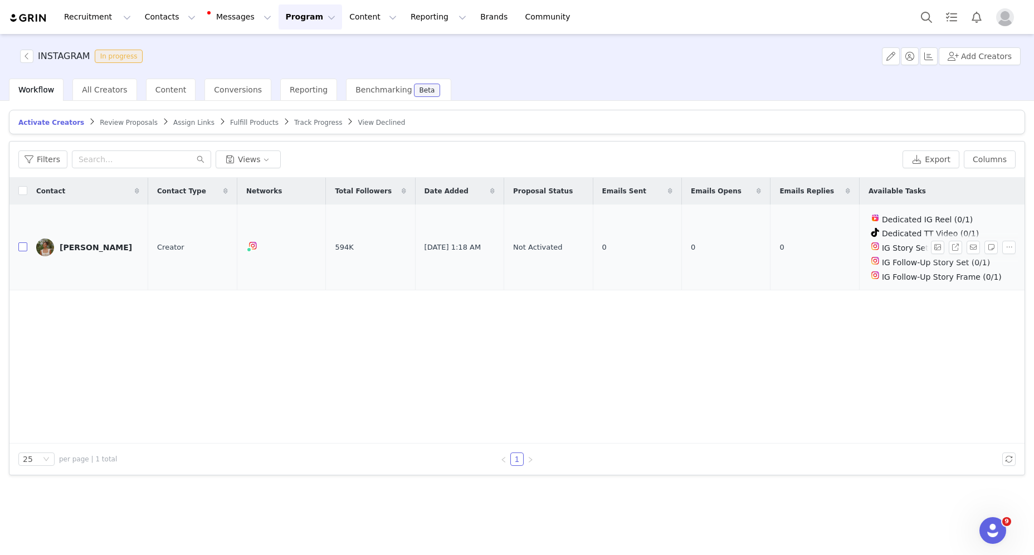
click at [22, 245] on input "checkbox" at bounding box center [22, 246] width 9 height 9
checkbox input "true"
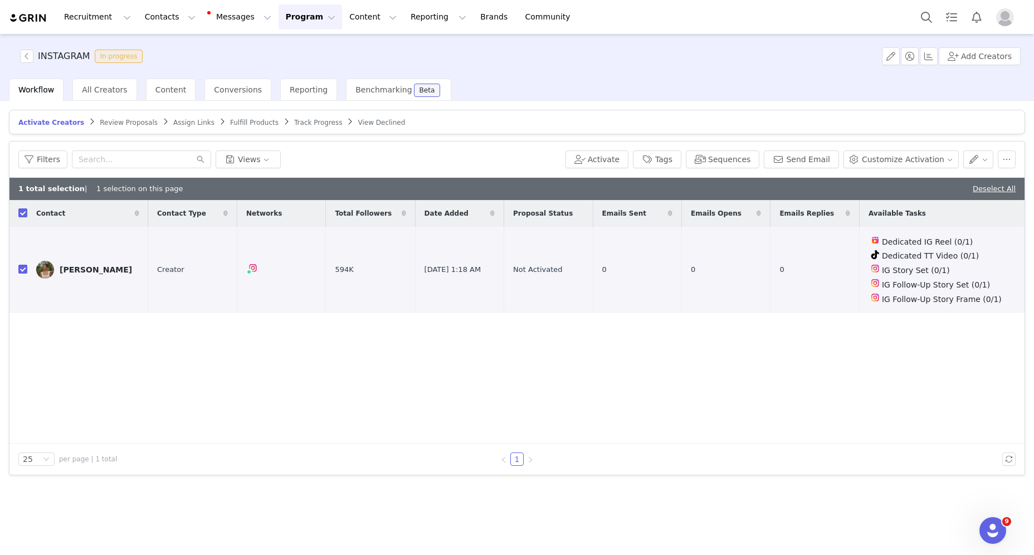
click at [621, 148] on div "Filters Views Activate Tags Sequences Send Email Customize Activation" at bounding box center [516, 160] width 1015 height 36
click at [621, 162] on button "Activate" at bounding box center [597, 159] width 63 height 18
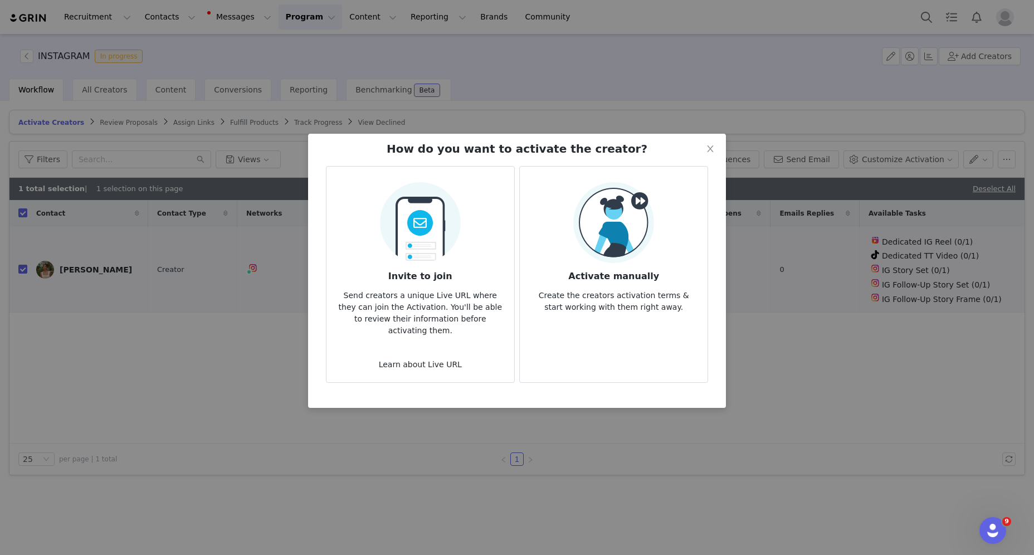
click at [599, 271] on h3 "Activate manually" at bounding box center [614, 273] width 170 height 20
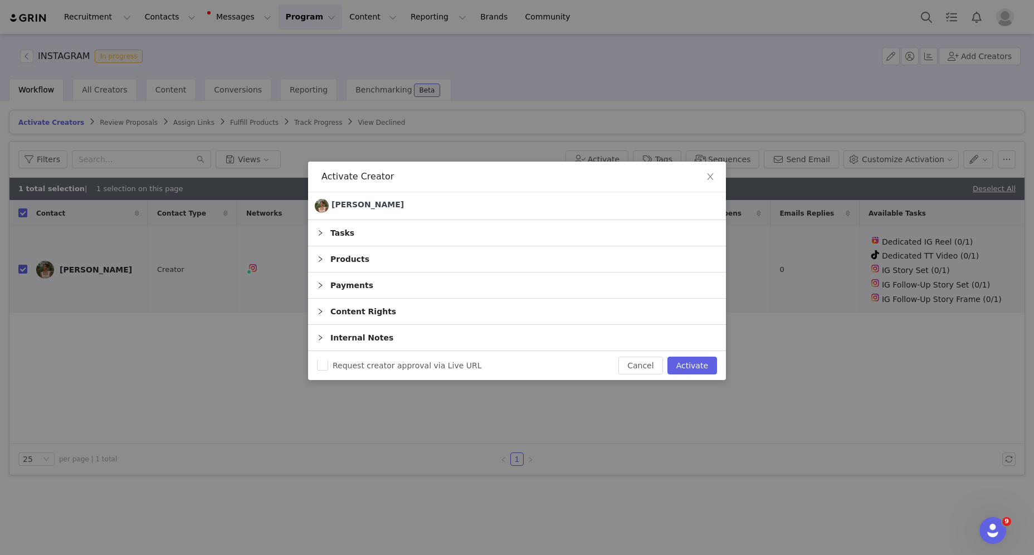
click at [592, 233] on div "Tasks" at bounding box center [517, 233] width 418 height 26
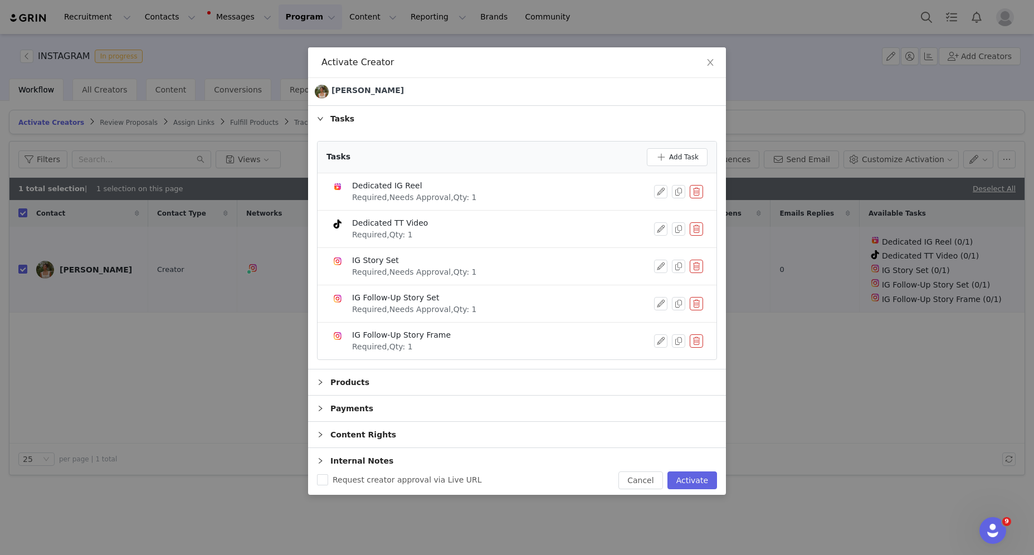
click at [700, 222] on button "button" at bounding box center [696, 228] width 13 height 13
click at [669, 242] on button "Delete" at bounding box center [656, 248] width 43 height 18
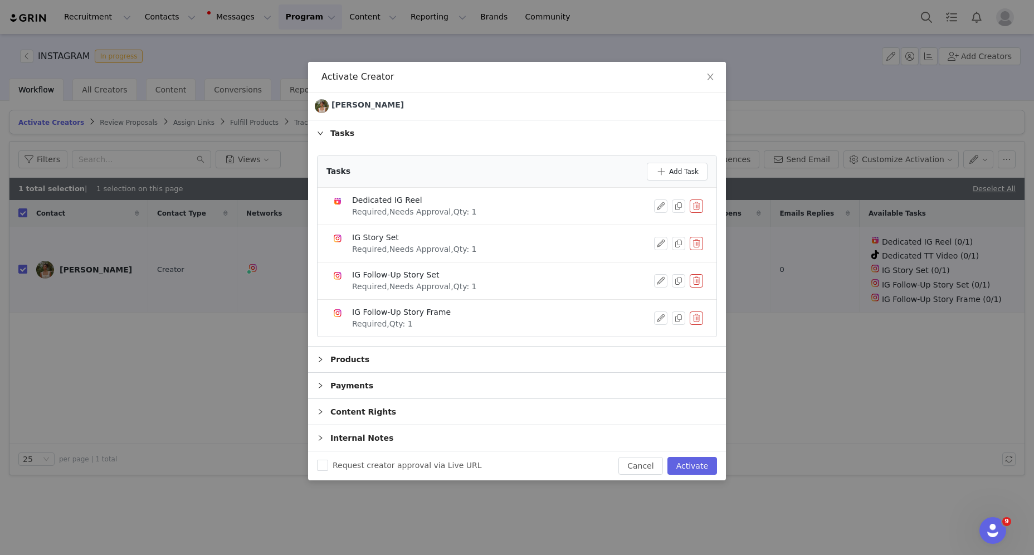
click at [696, 247] on button "button" at bounding box center [696, 243] width 13 height 13
click at [664, 262] on button "Delete" at bounding box center [656, 262] width 43 height 18
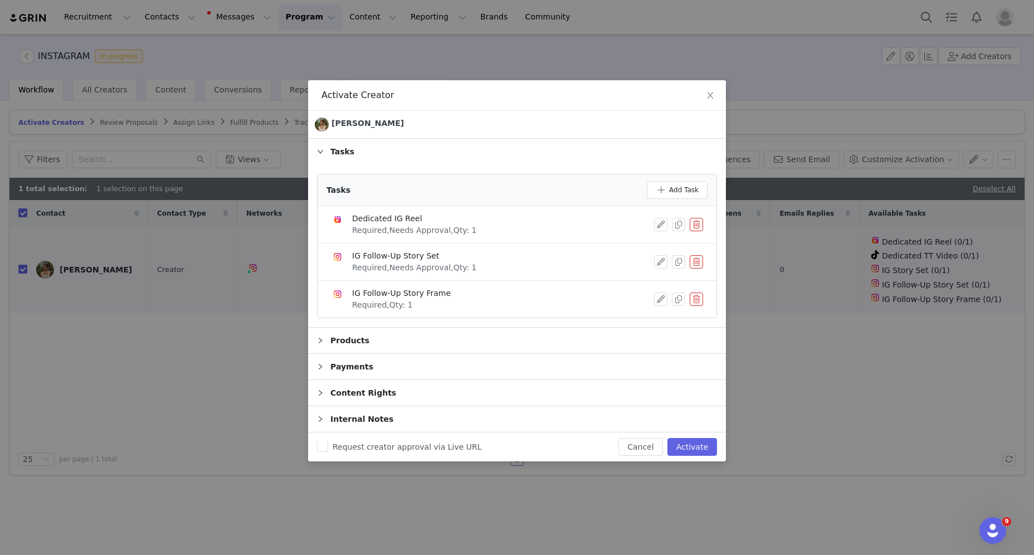
click at [697, 296] on button "button" at bounding box center [696, 299] width 13 height 13
click at [660, 309] on button "Delete" at bounding box center [656, 309] width 43 height 18
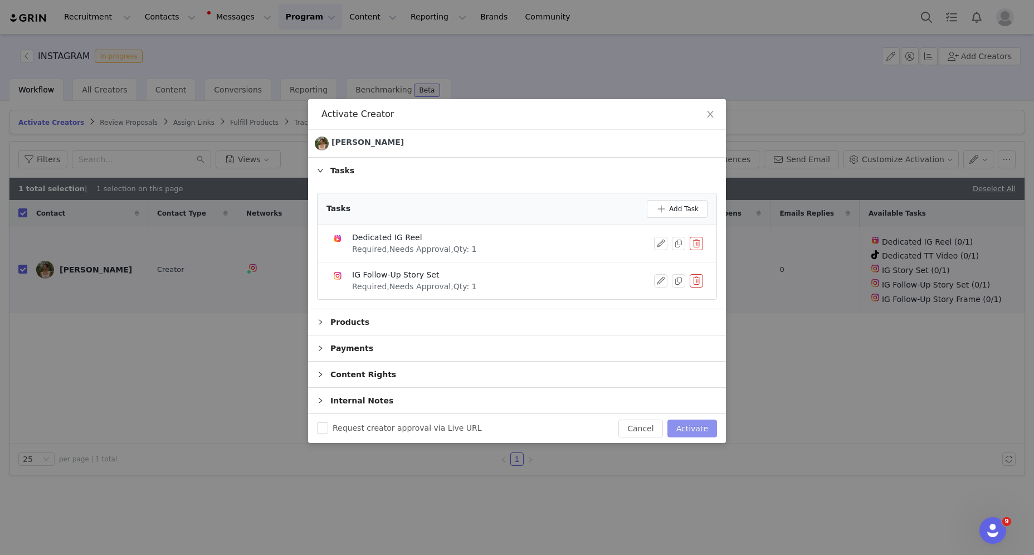
click at [688, 427] on button "Activate" at bounding box center [693, 429] width 50 height 18
checkbox input "false"
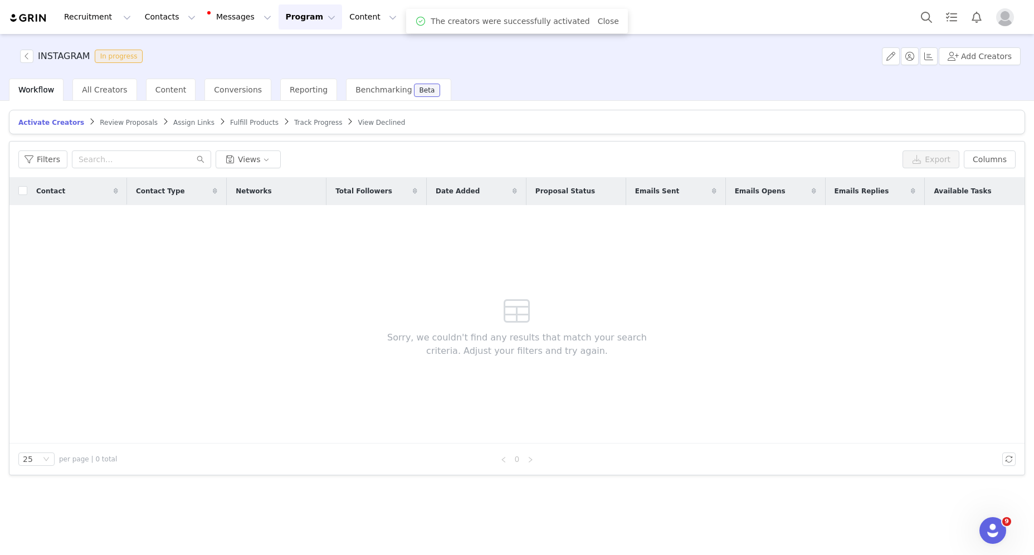
click at [178, 119] on span "Assign Links" at bounding box center [193, 123] width 41 height 8
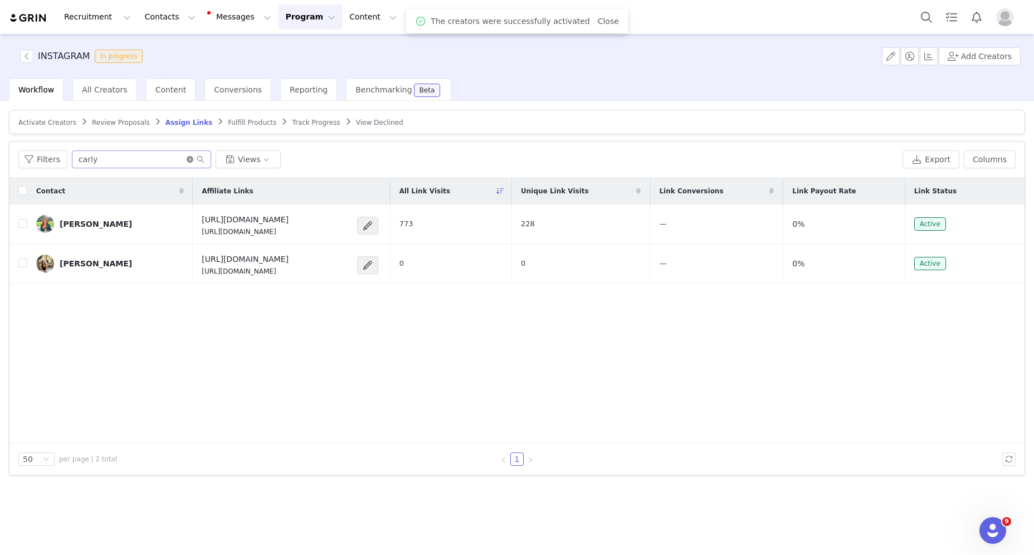
click at [187, 159] on icon "icon: close-circle" at bounding box center [190, 159] width 7 height 7
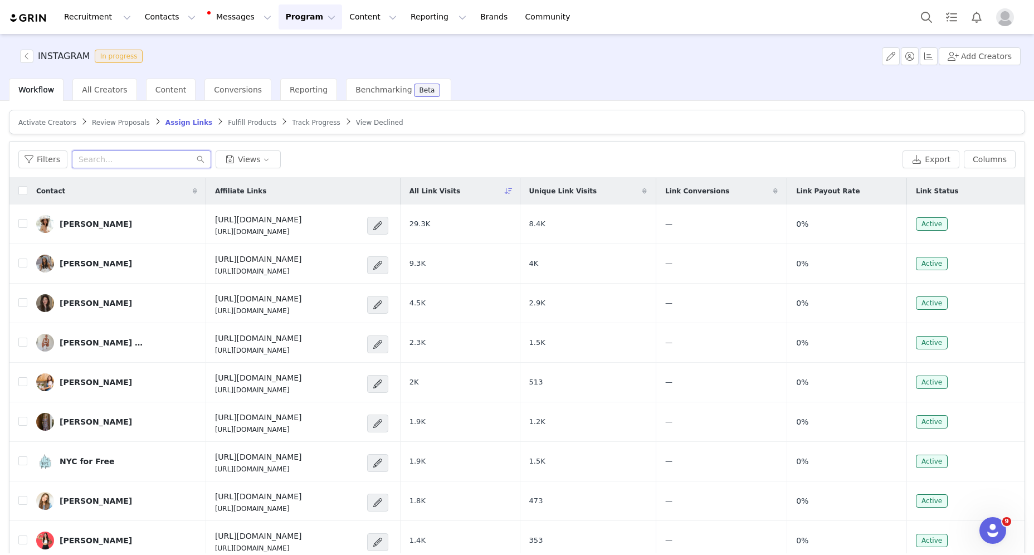
click at [142, 155] on input "text" at bounding box center [141, 159] width 139 height 18
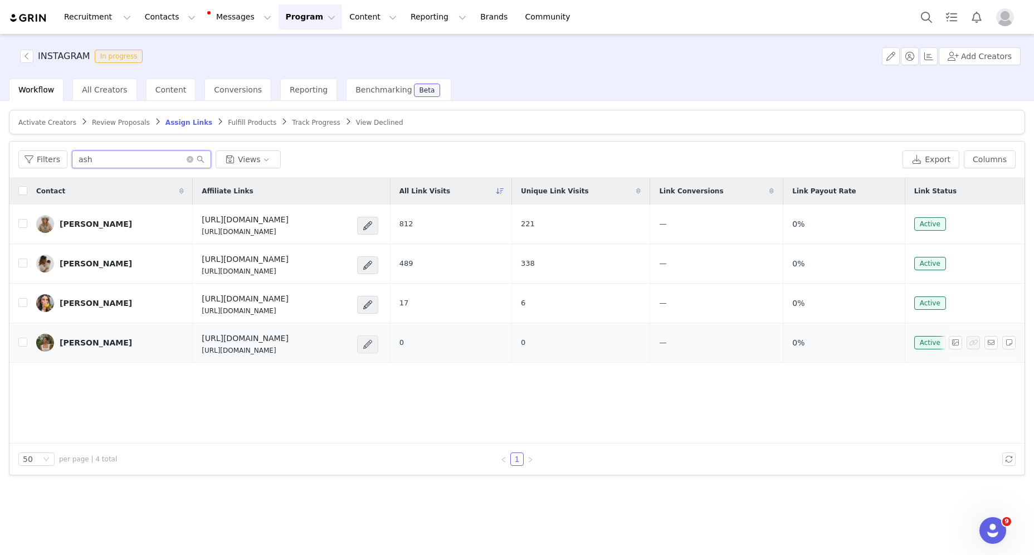
type input "ash"
click at [373, 338] on span at bounding box center [367, 344] width 11 height 13
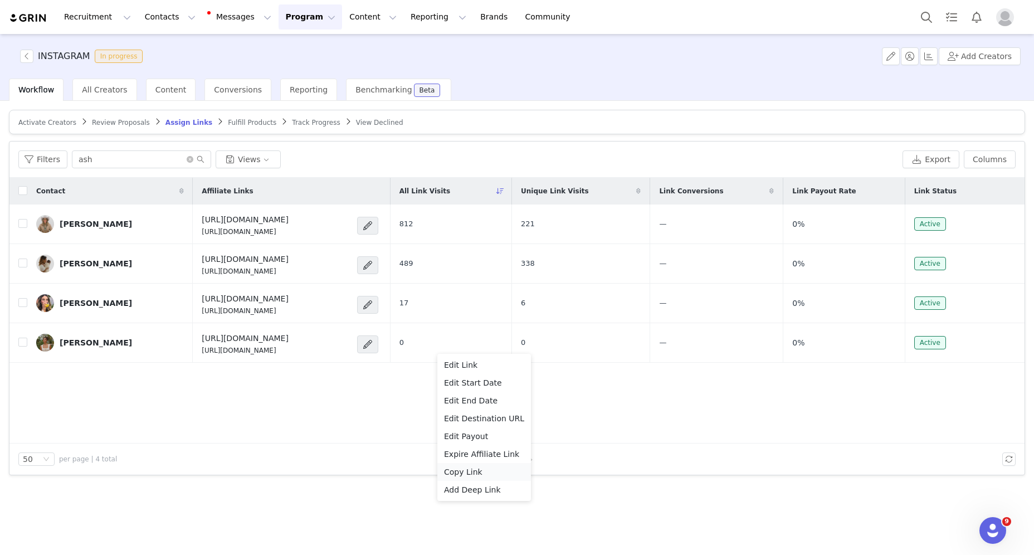
click at [485, 467] on div "Copy Link" at bounding box center [484, 472] width 80 height 12
